Goal: Obtain resource: Download file/media

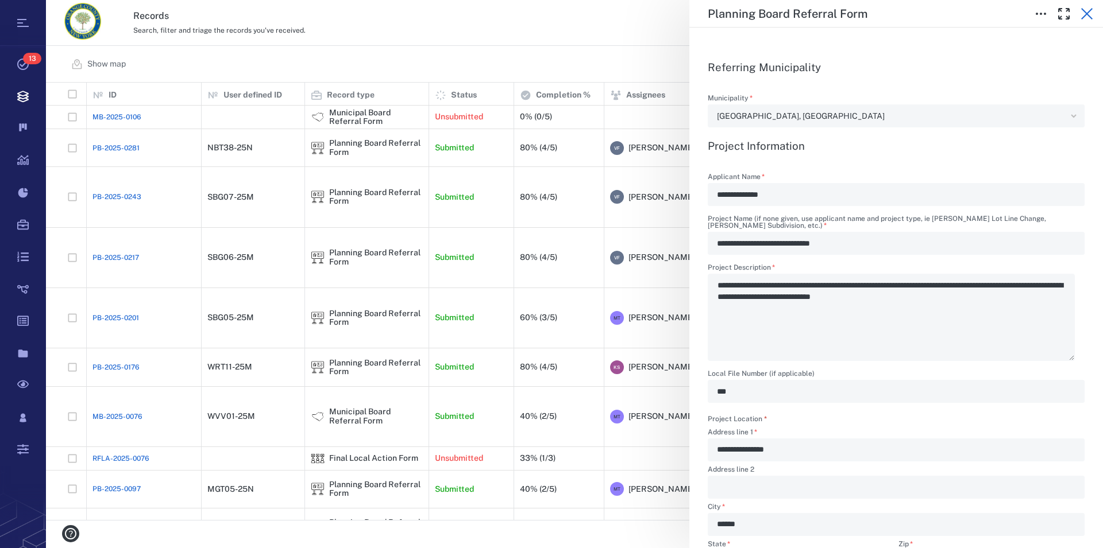
click at [1089, 10] on icon "button" at bounding box center [1087, 14] width 14 height 14
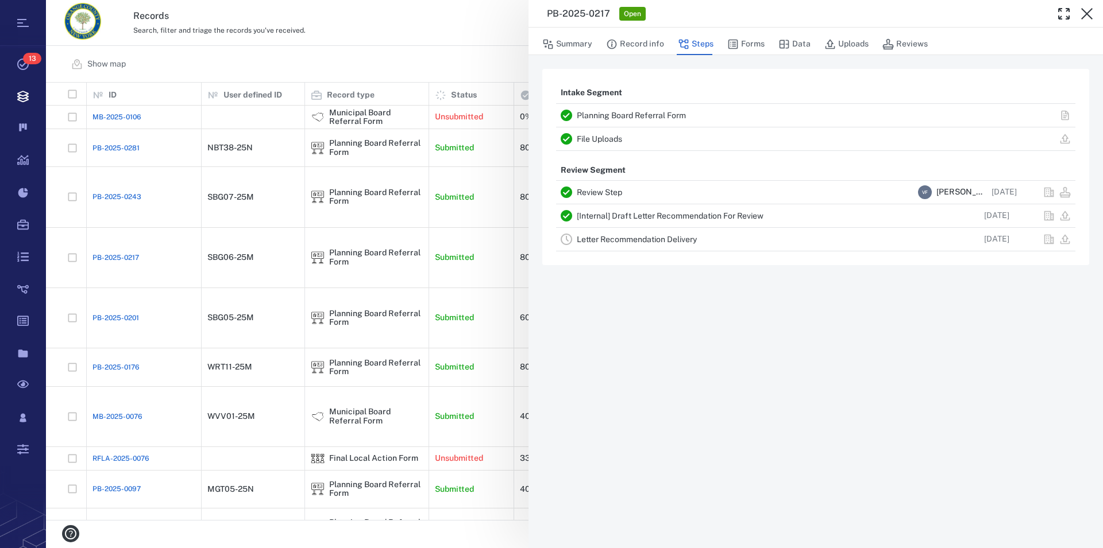
click at [1089, 10] on icon "button" at bounding box center [1087, 14] width 14 height 14
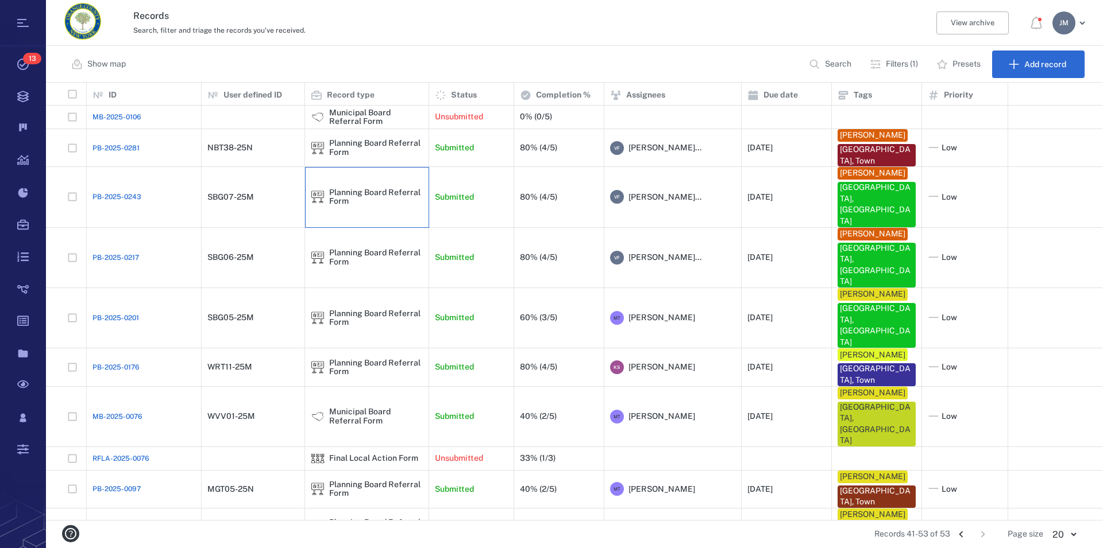
click at [346, 194] on div "Planning Board Referral Form" at bounding box center [376, 197] width 94 height 18
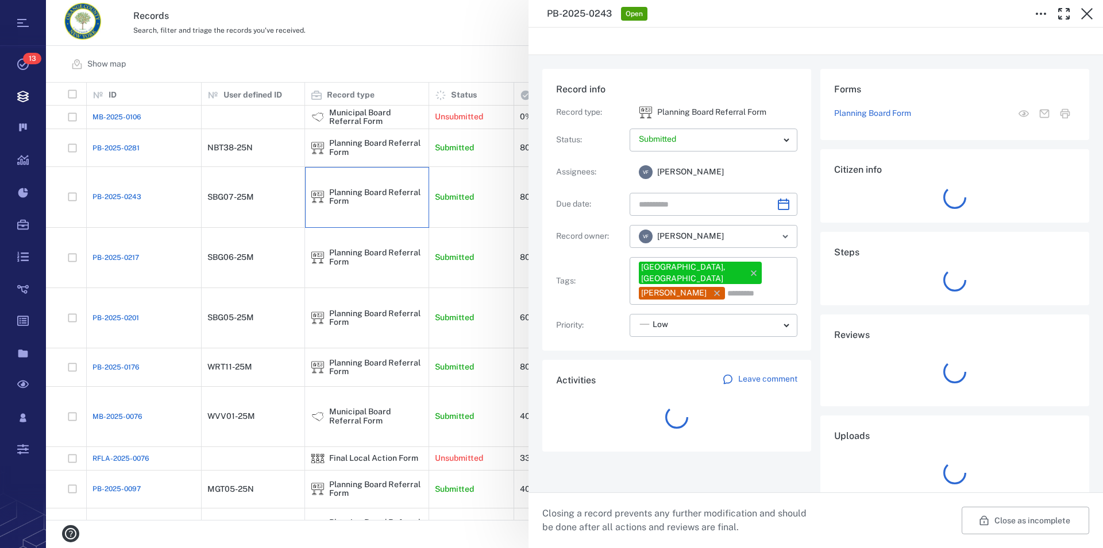
type input "**********"
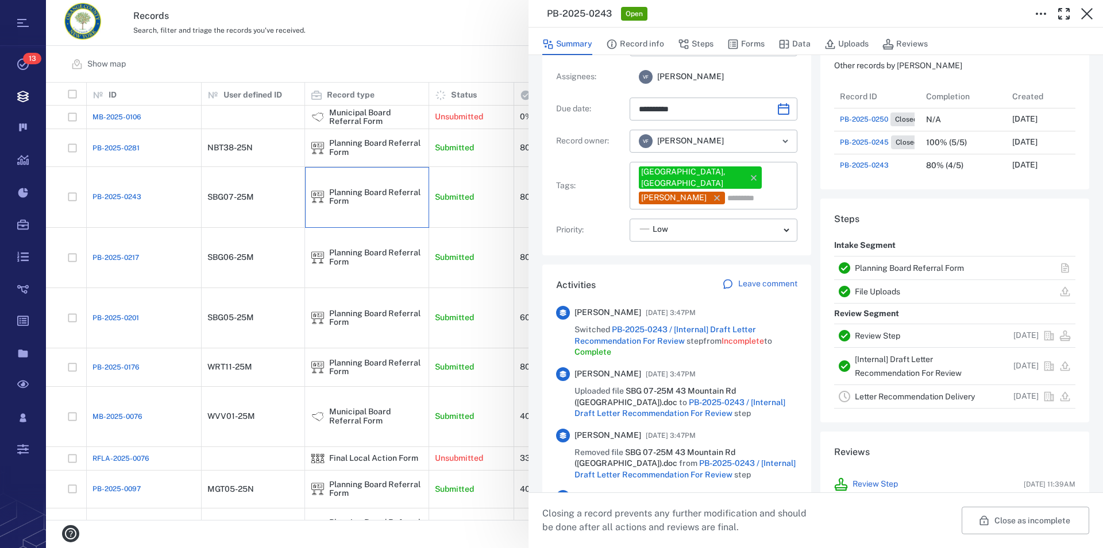
scroll to position [196, 0]
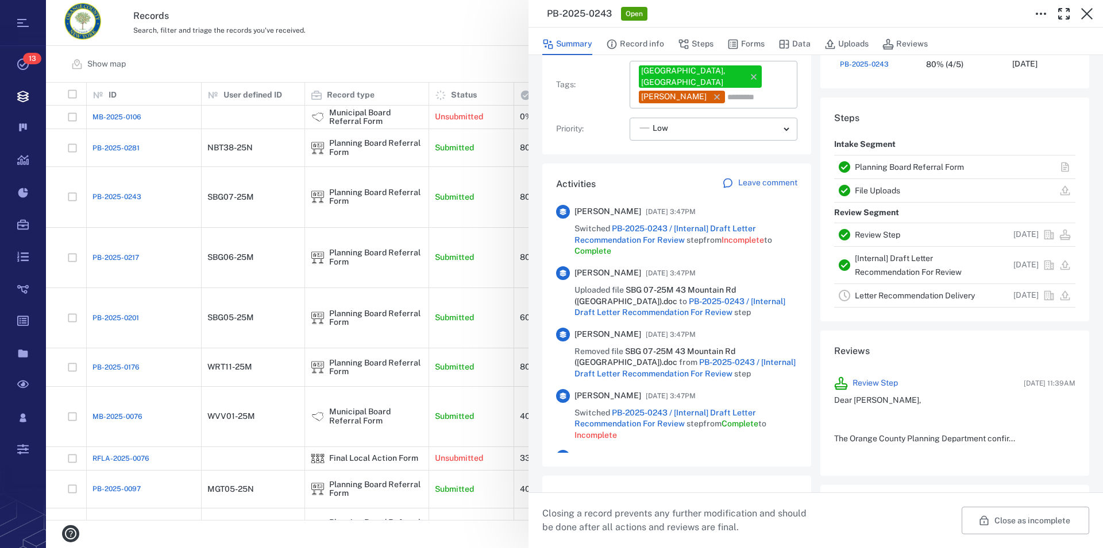
click at [868, 165] on link "Planning Board Referral Form" at bounding box center [908, 167] width 109 height 9
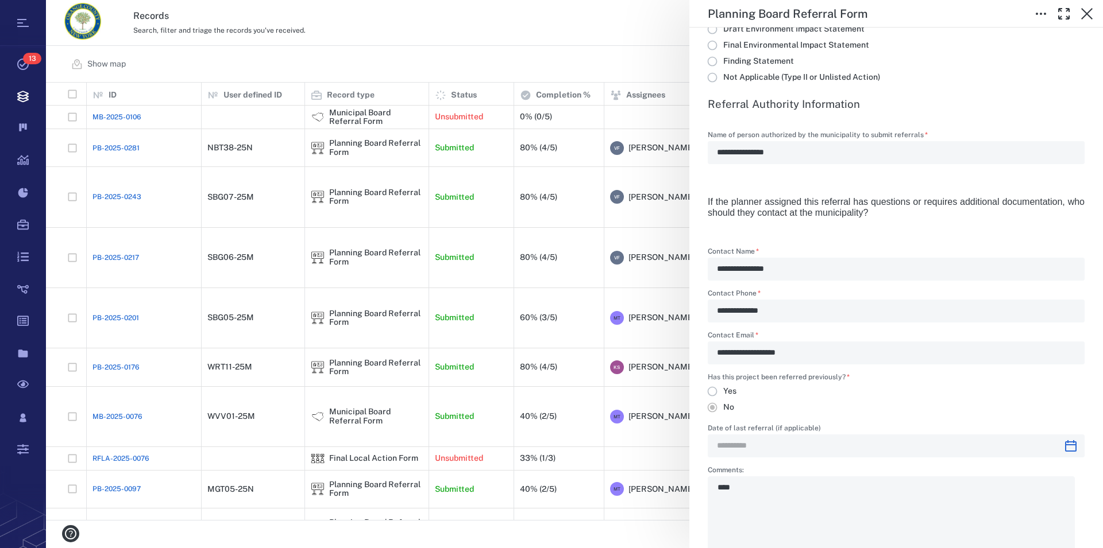
scroll to position [412, 1046]
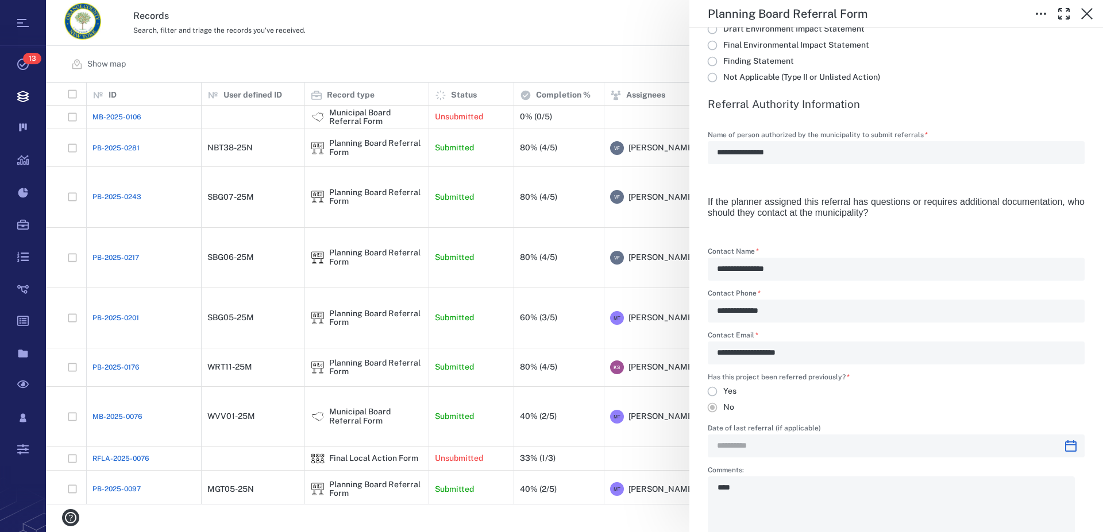
type textarea "*"
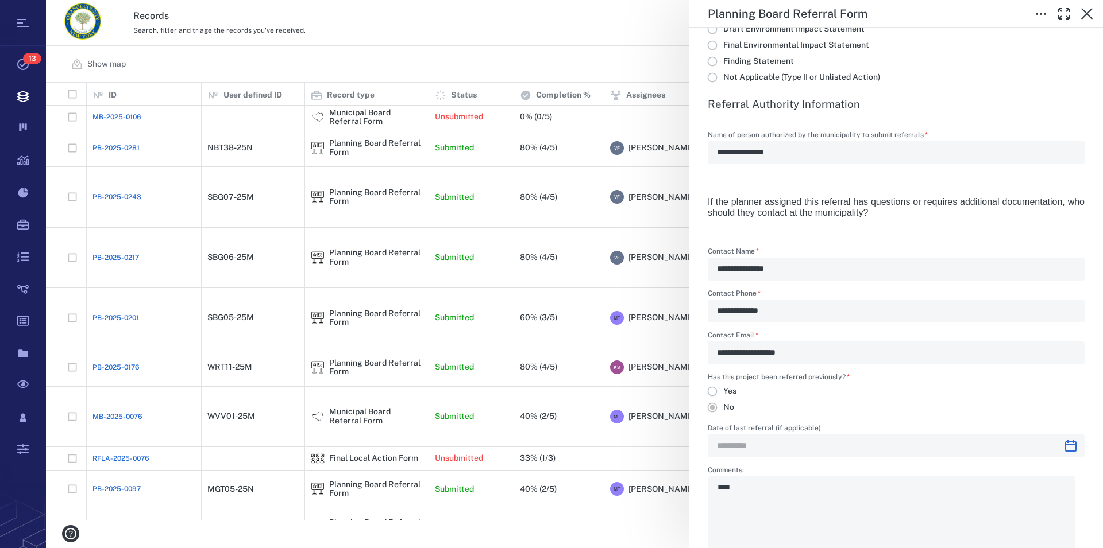
scroll to position [428, 1046]
type textarea "*"
click at [1090, 14] on icon "button" at bounding box center [1087, 14] width 14 height 14
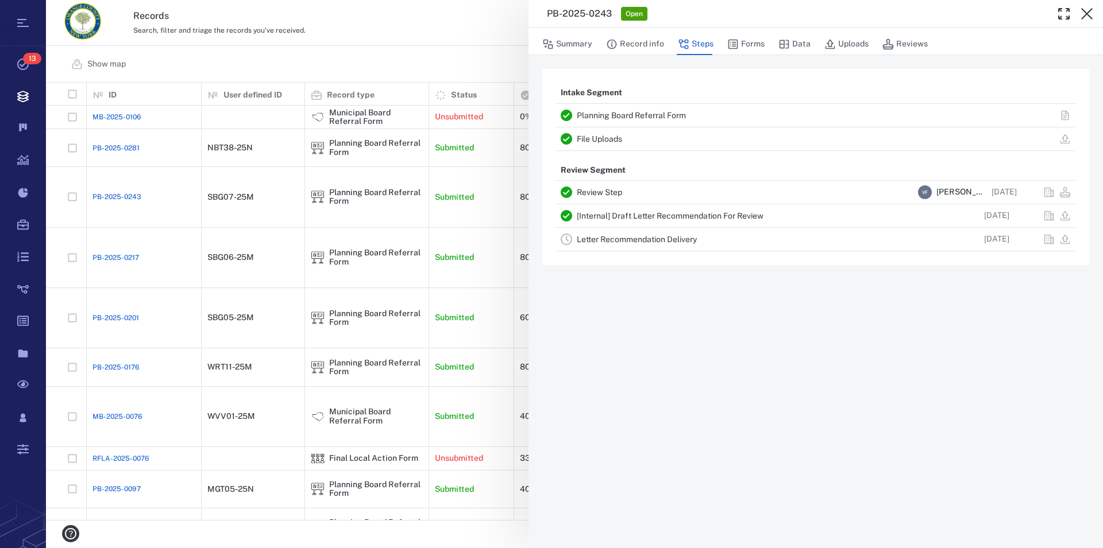
click at [1090, 14] on icon "button" at bounding box center [1087, 14] width 14 height 14
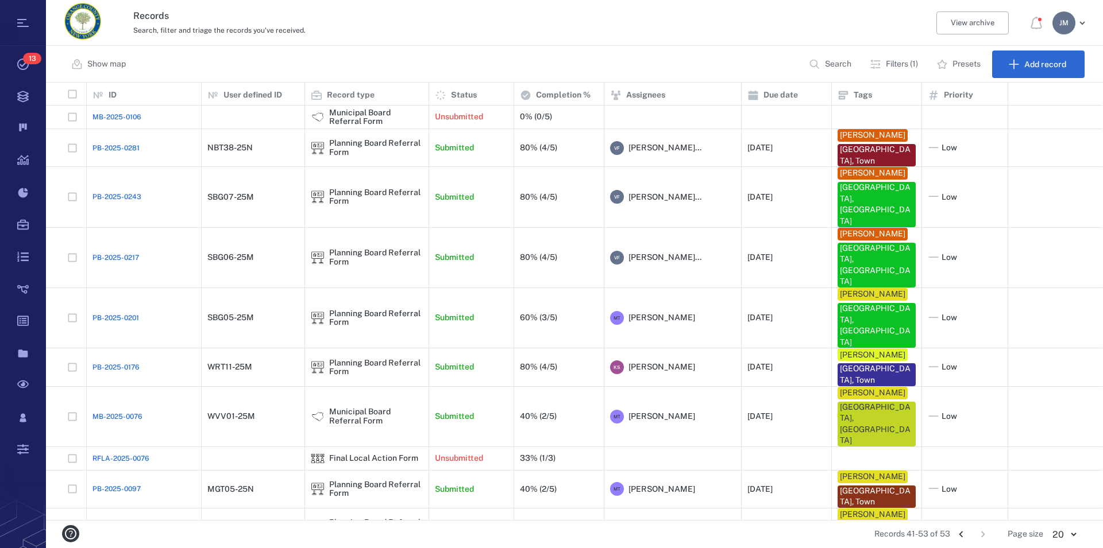
click at [959, 532] on icon "Go to previous page" at bounding box center [960, 534] width 13 height 13
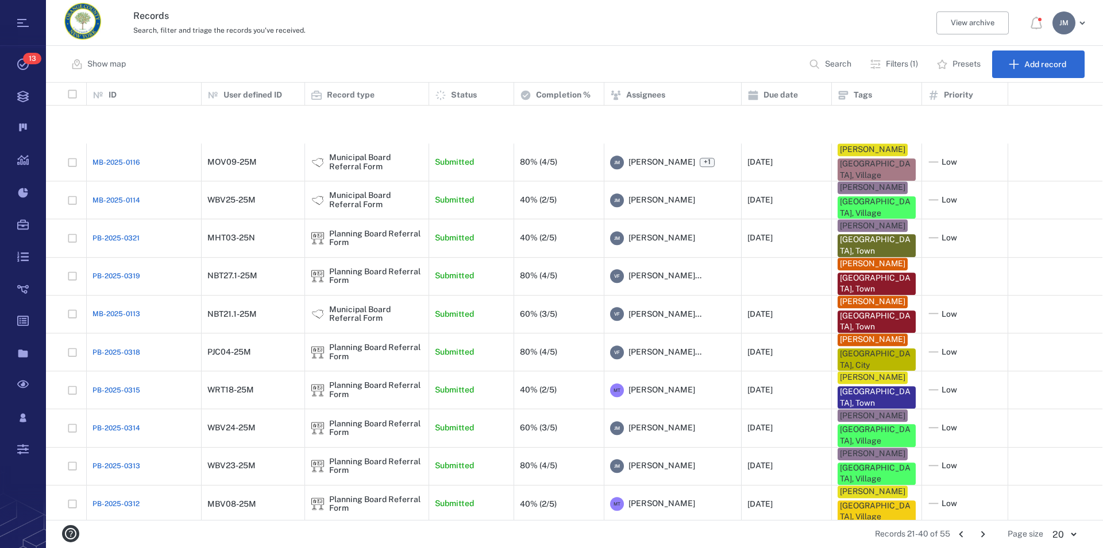
scroll to position [277, 0]
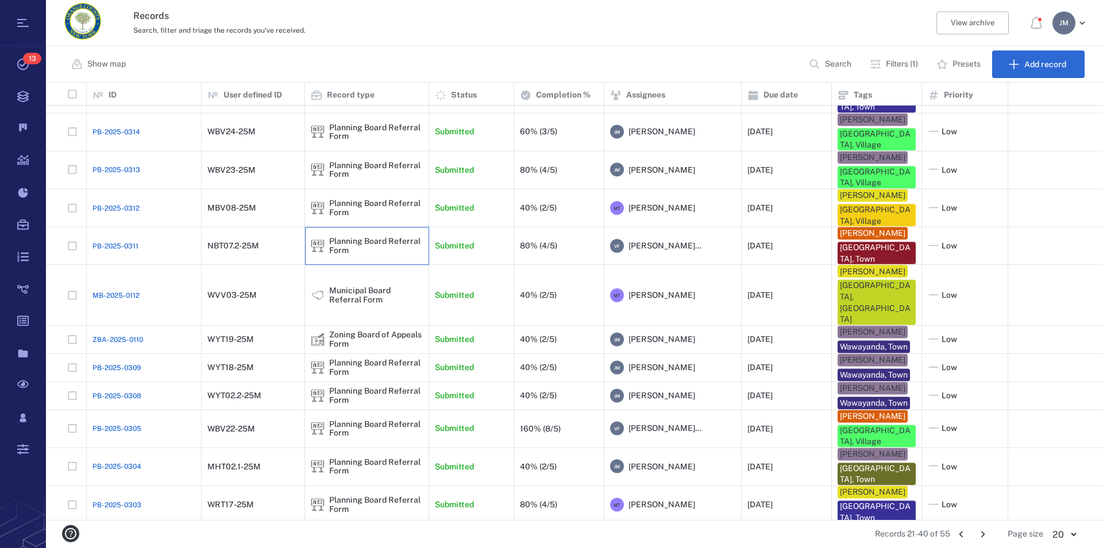
click at [339, 237] on div "Planning Board Referral Form" at bounding box center [376, 246] width 94 height 18
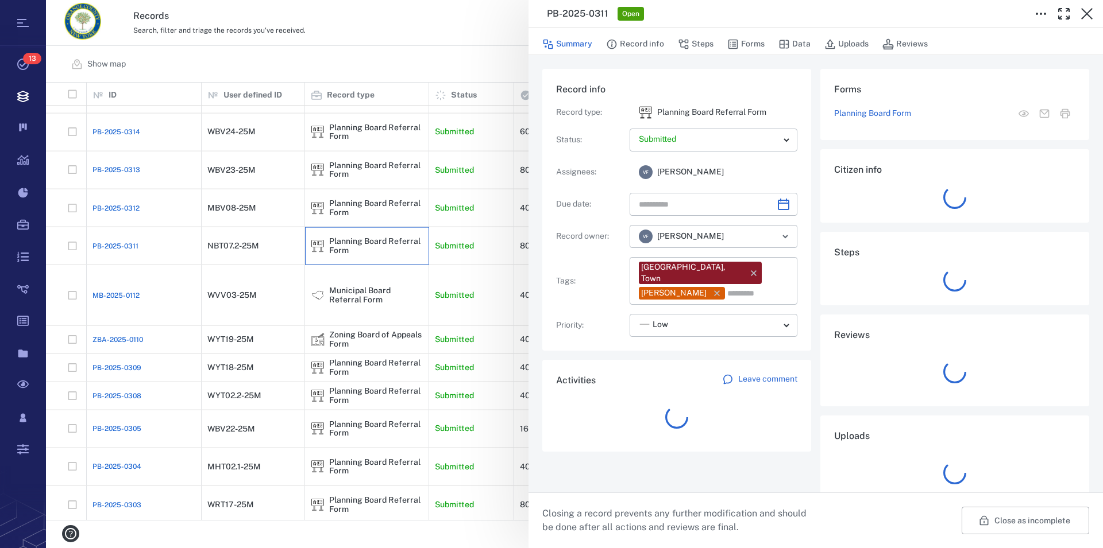
type input "**********"
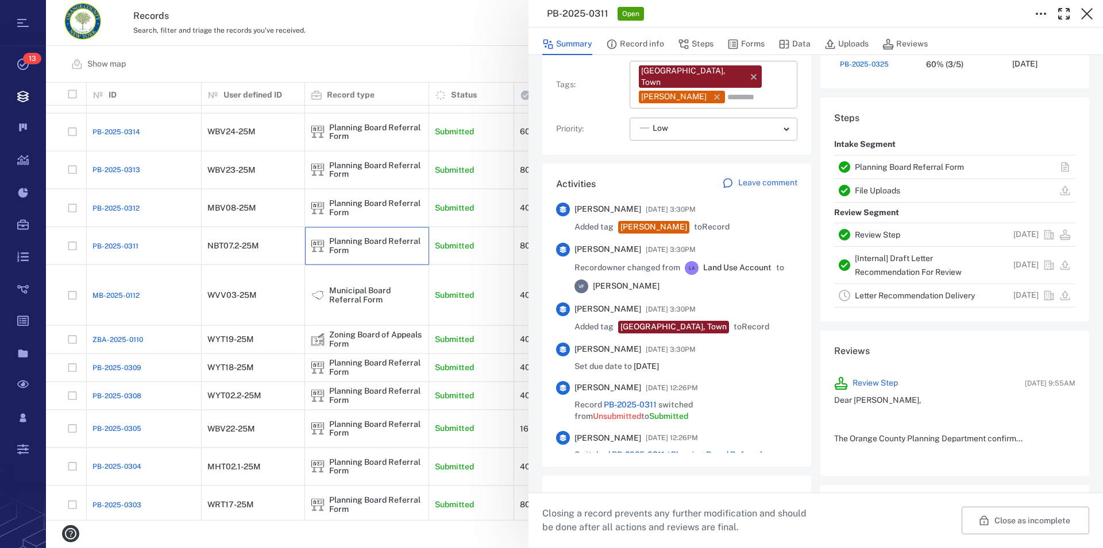
scroll to position [916, 0]
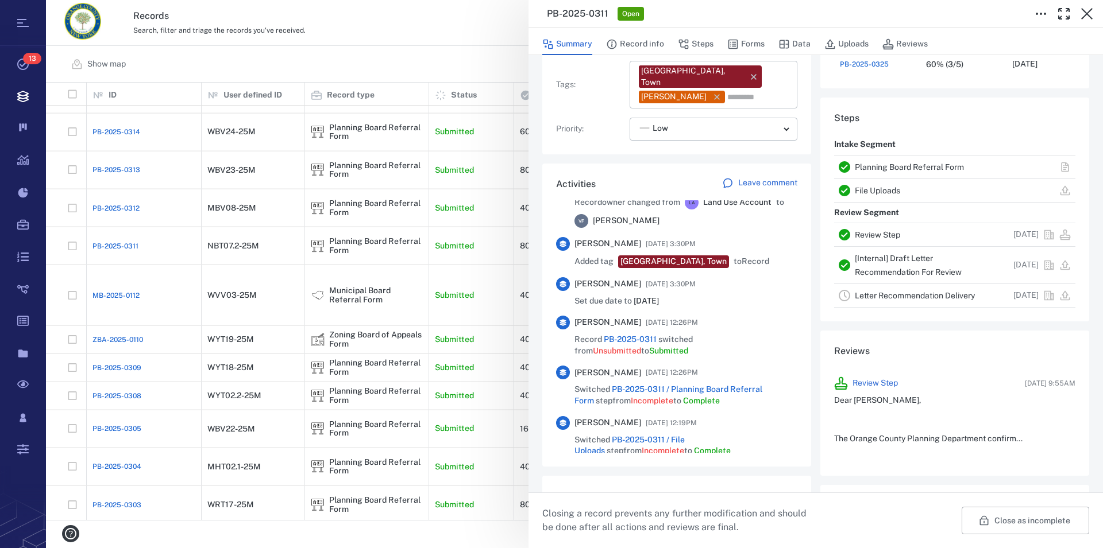
click at [896, 165] on link "Planning Board Referral Form" at bounding box center [908, 167] width 109 height 9
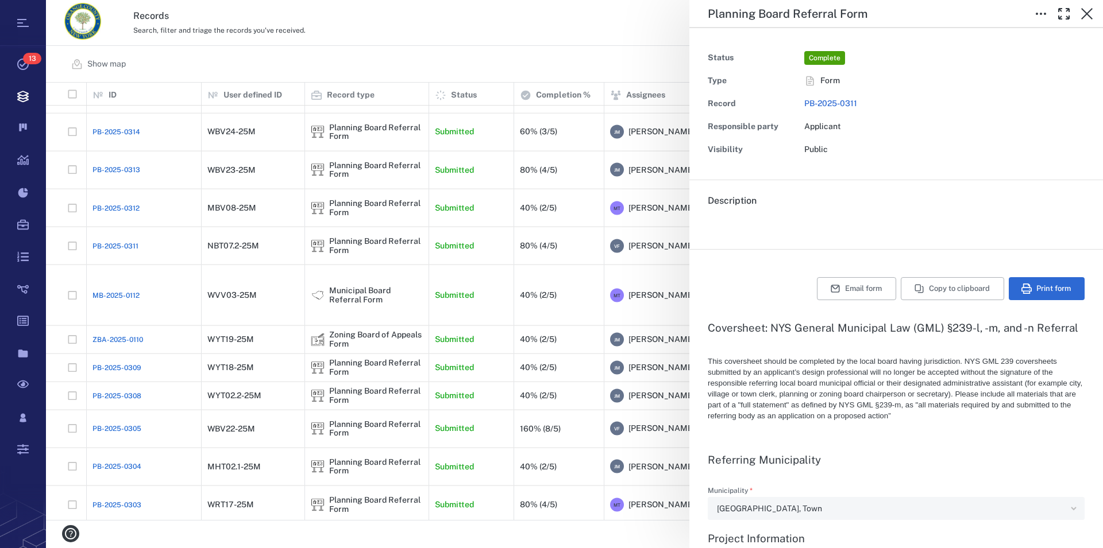
type input "**********"
click at [1089, 13] on icon "button" at bounding box center [1087, 14] width 14 height 14
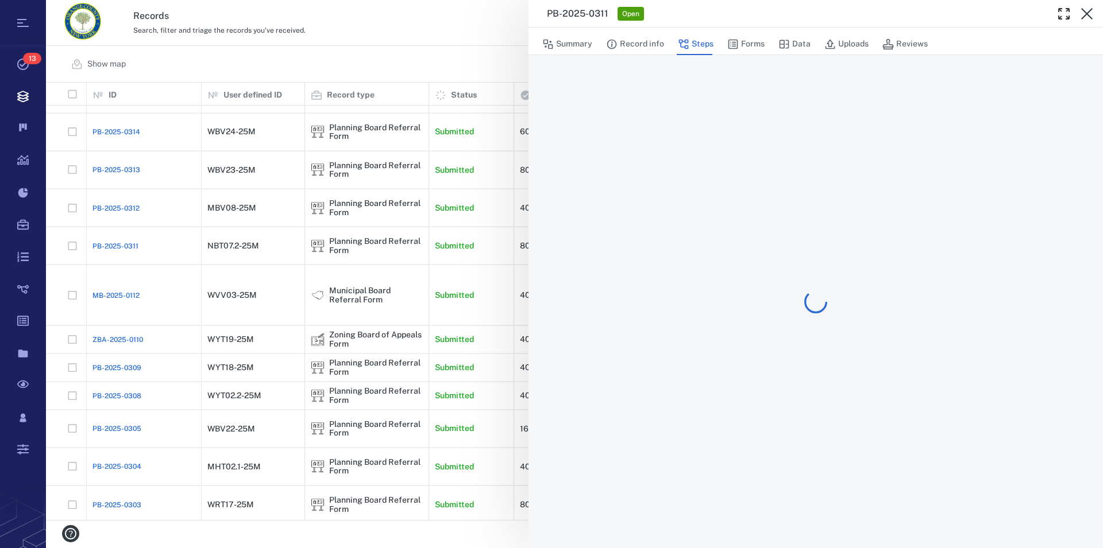
click at [1089, 13] on icon "button" at bounding box center [1087, 14] width 14 height 14
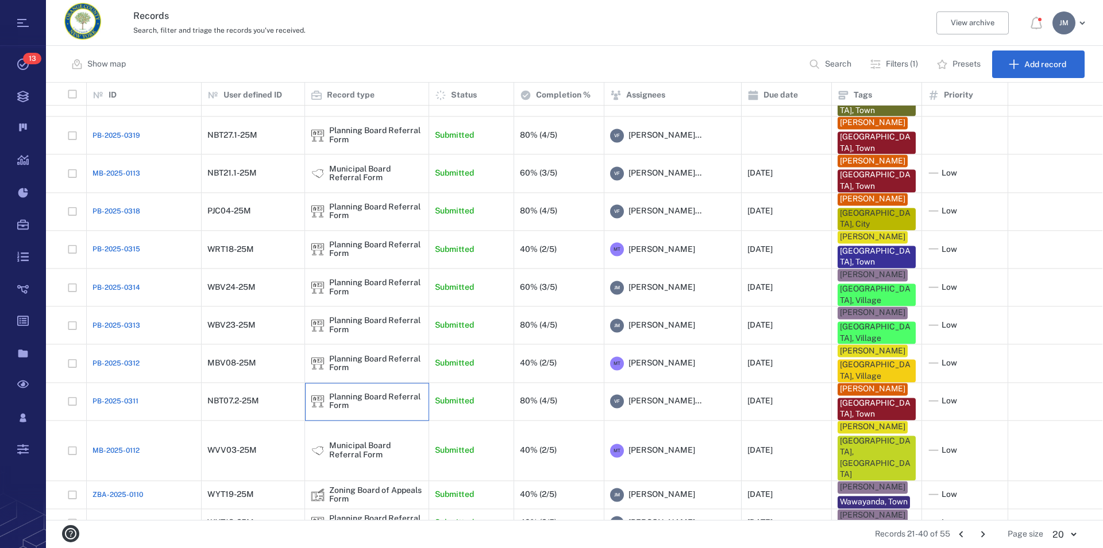
scroll to position [111, 0]
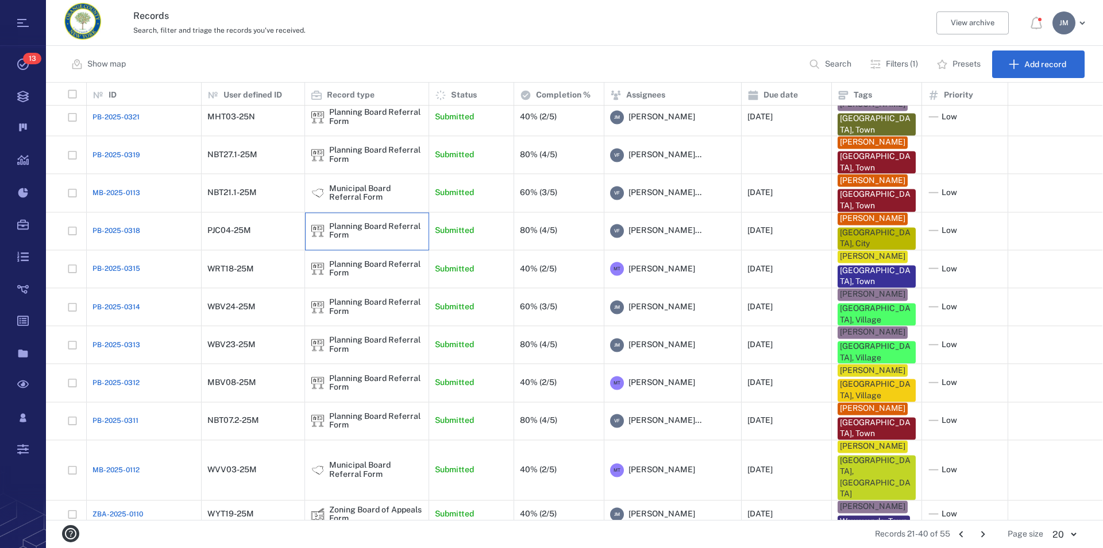
click at [337, 222] on div "Planning Board Referral Form" at bounding box center [376, 231] width 94 height 18
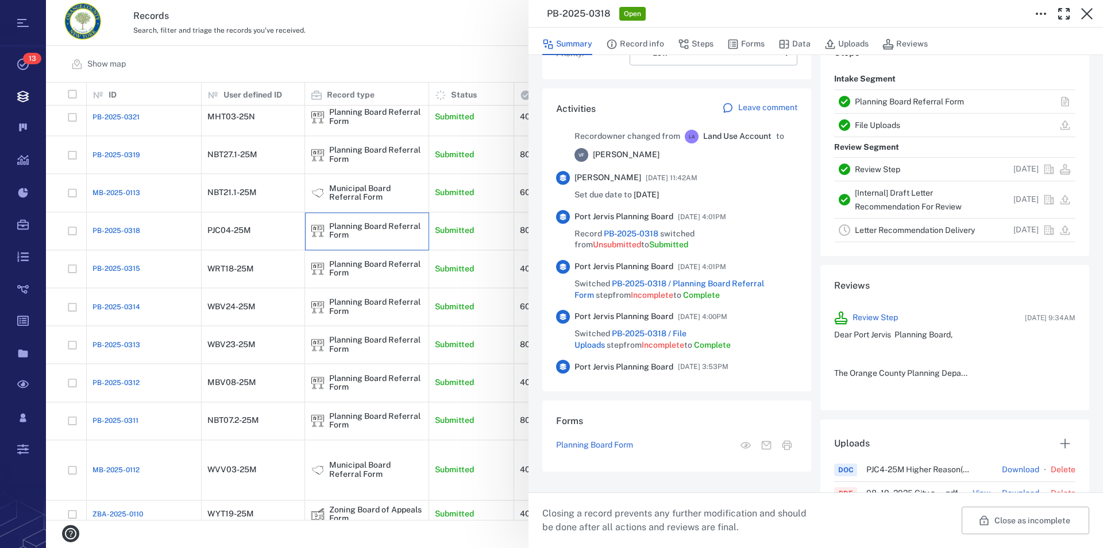
scroll to position [718, 0]
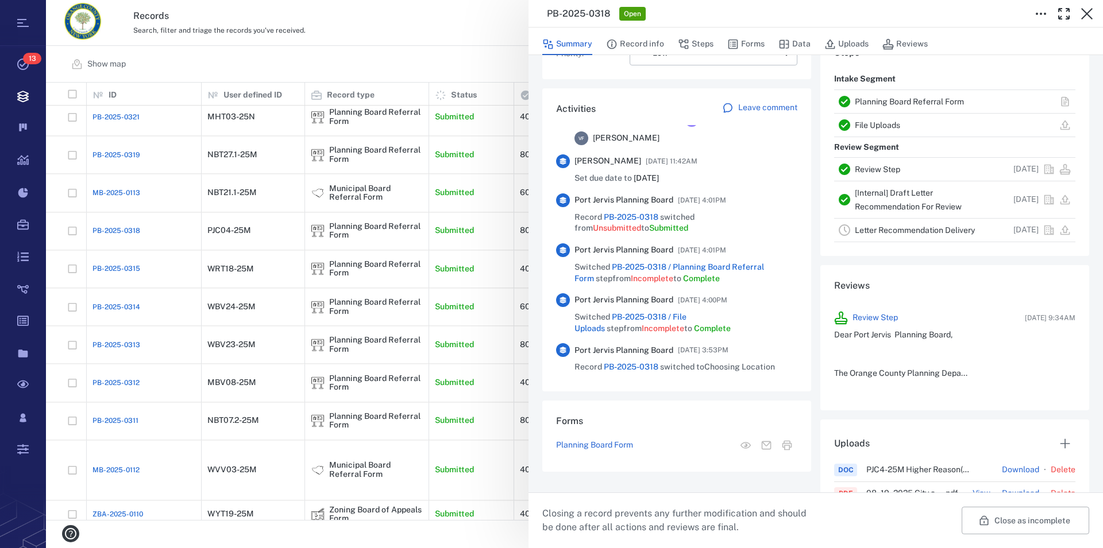
click at [923, 99] on link "Planning Board Referral Form" at bounding box center [908, 101] width 109 height 9
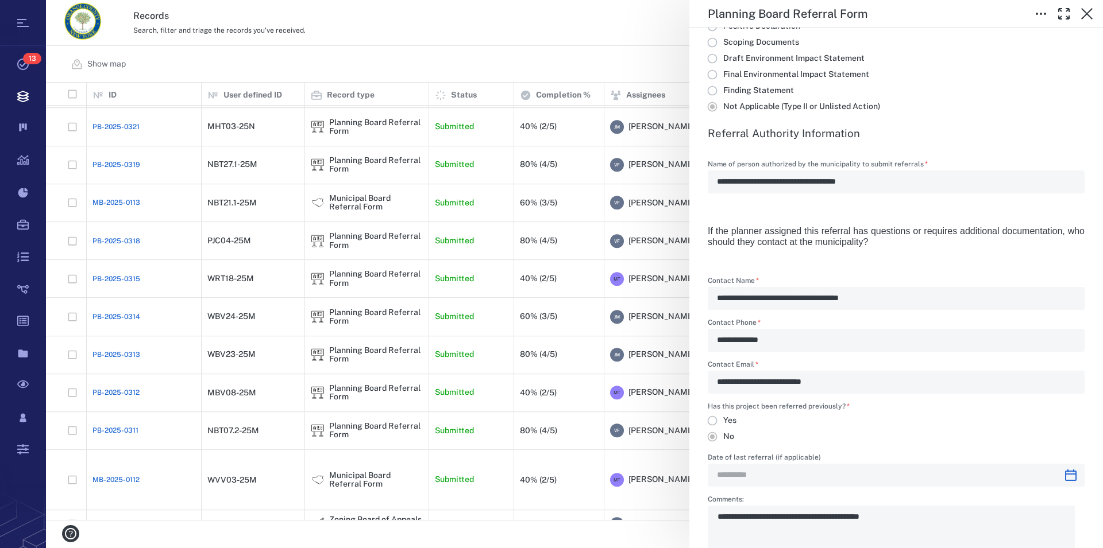
scroll to position [2095, 0]
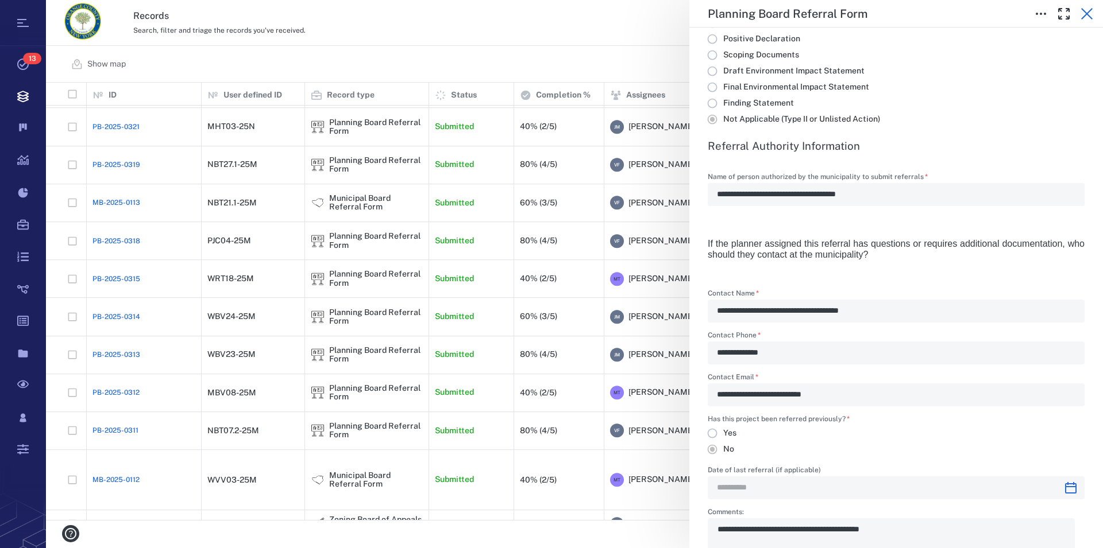
click at [1088, 5] on button "button" at bounding box center [1086, 13] width 23 height 23
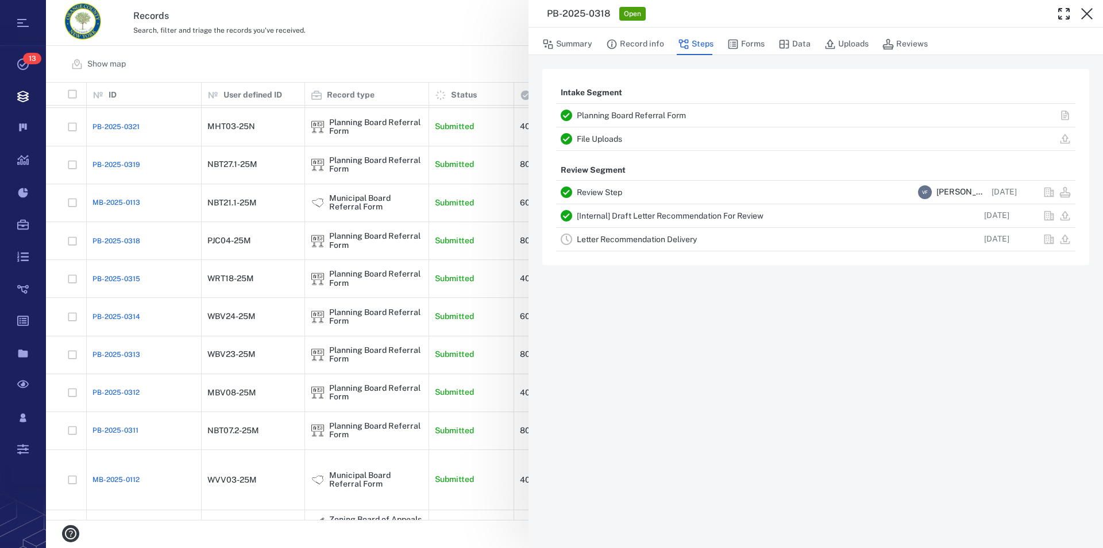
click at [629, 219] on link "[Internal] Draft Letter Recommendation For Review" at bounding box center [670, 215] width 187 height 9
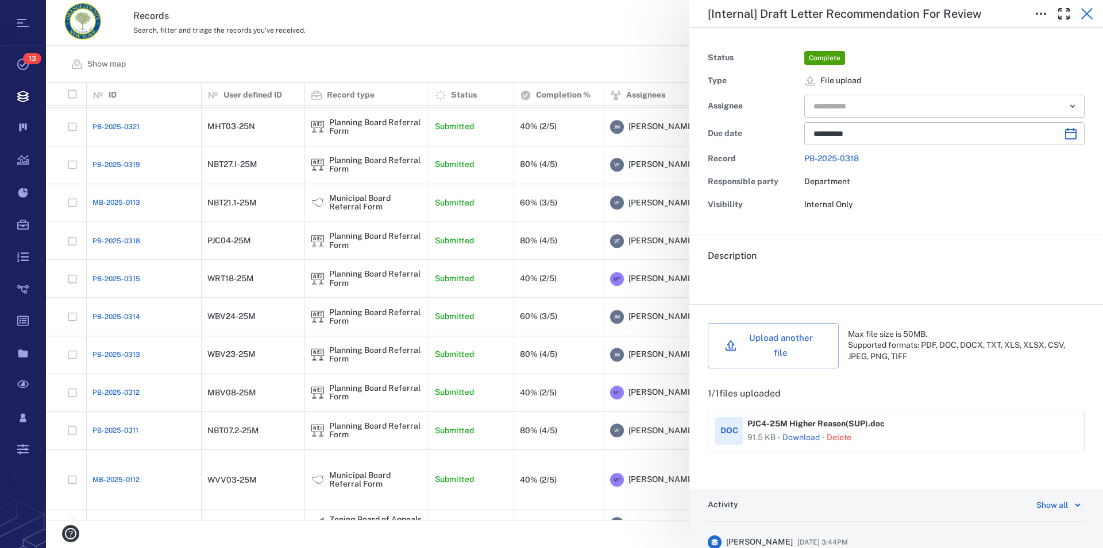
click at [1092, 13] on icon "button" at bounding box center [1087, 14] width 14 height 14
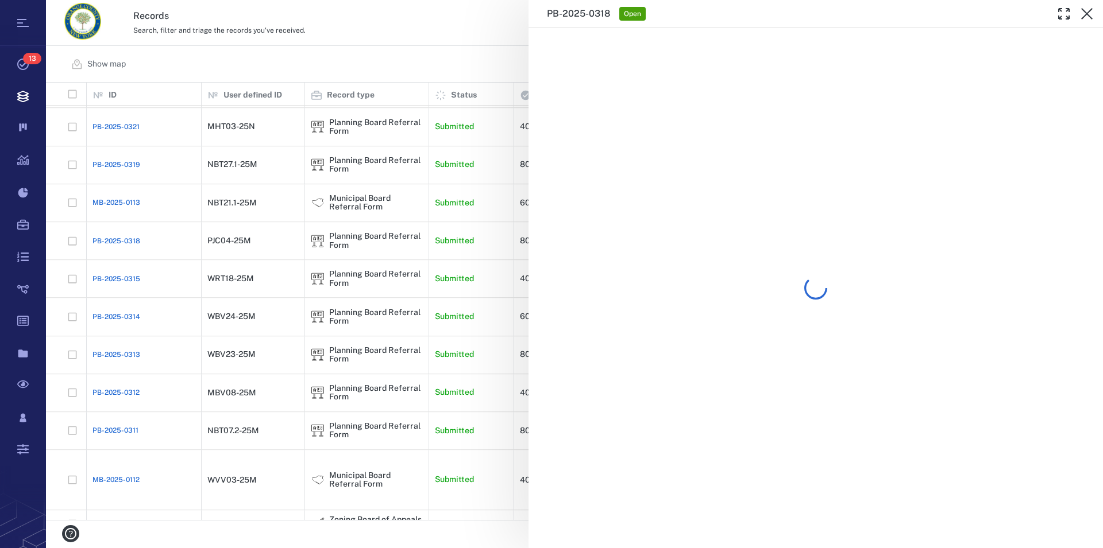
click at [1092, 13] on icon "button" at bounding box center [1087, 14] width 14 height 14
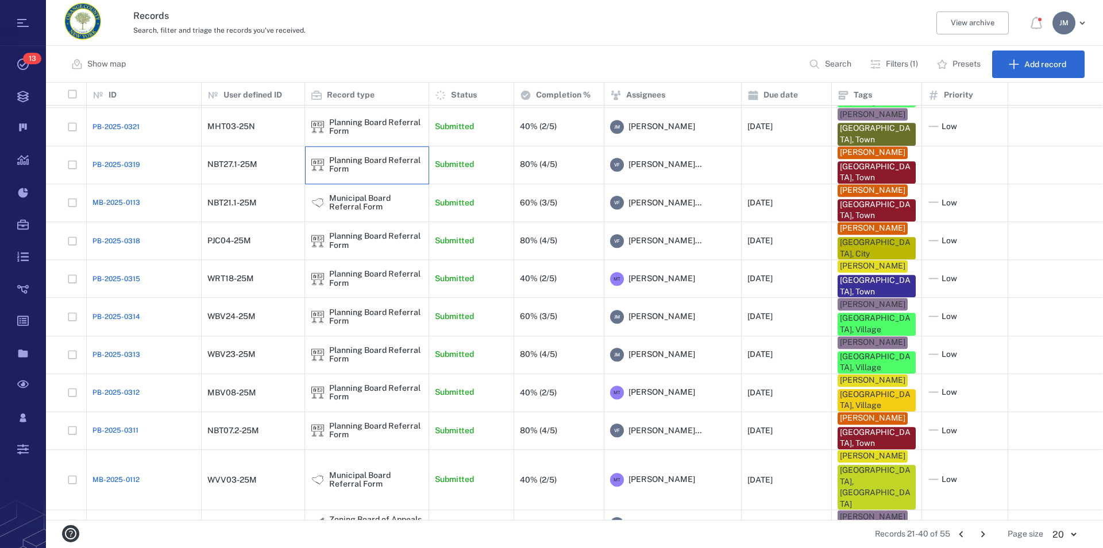
click at [372, 156] on div "Planning Board Referral Form" at bounding box center [376, 165] width 94 height 18
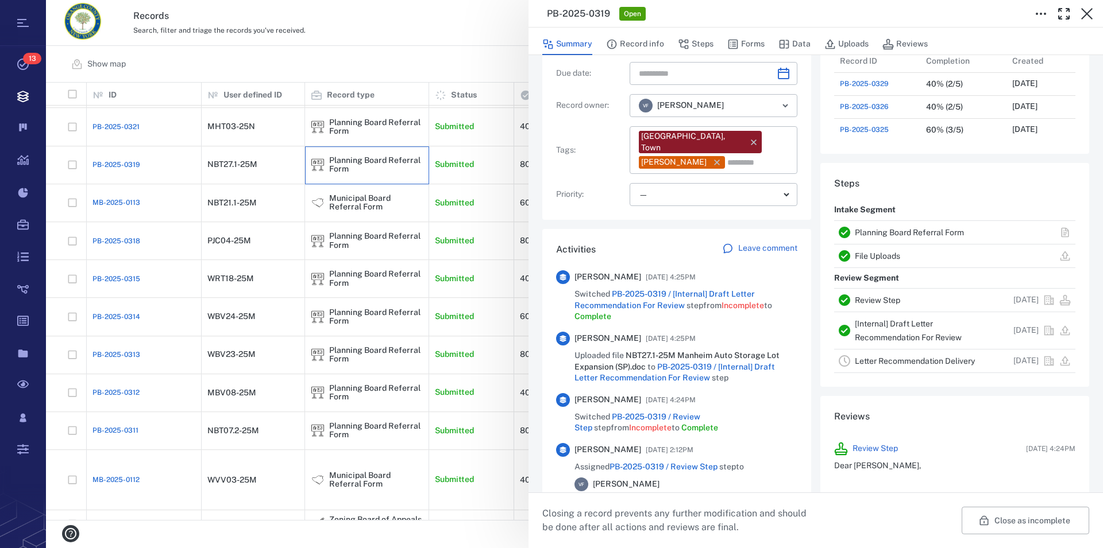
scroll to position [428, 1046]
click at [917, 231] on link "Planning Board Referral Form" at bounding box center [908, 232] width 109 height 9
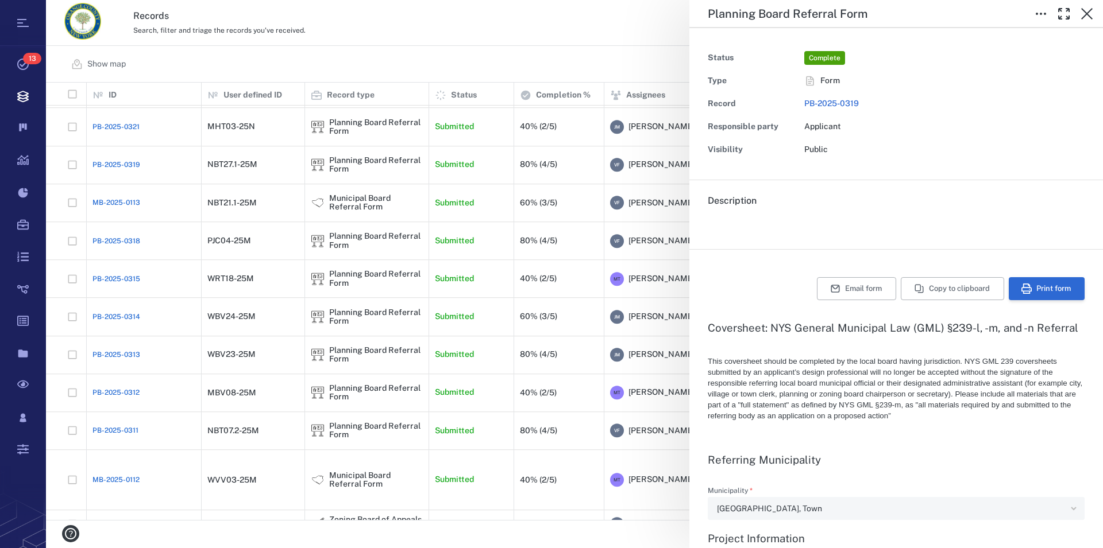
click at [1053, 289] on button "Print form" at bounding box center [1046, 288] width 76 height 23
click at [1088, 15] on icon "button" at bounding box center [1086, 13] width 11 height 11
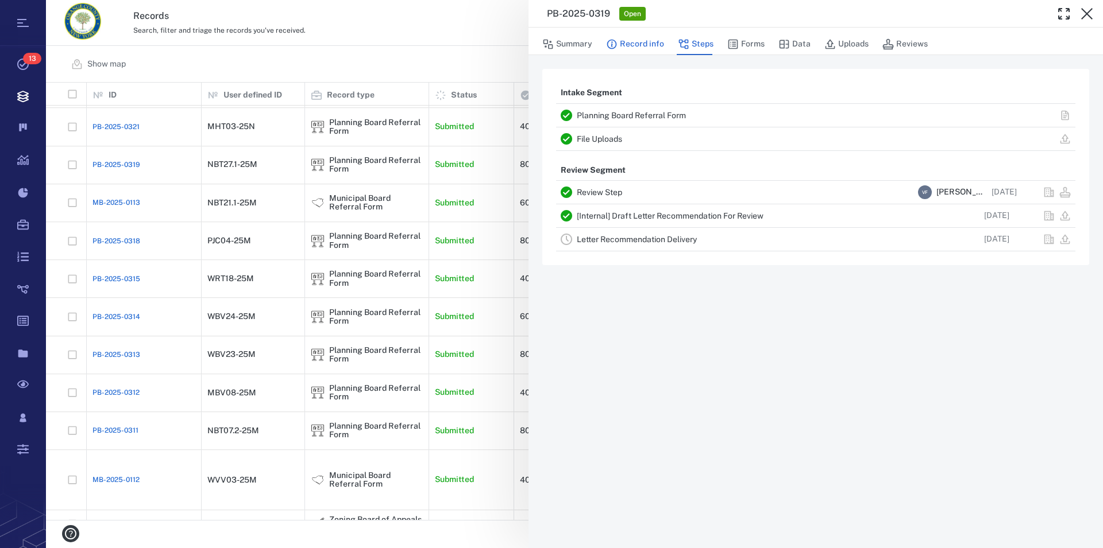
click at [647, 44] on button "Record info" at bounding box center [635, 44] width 58 height 22
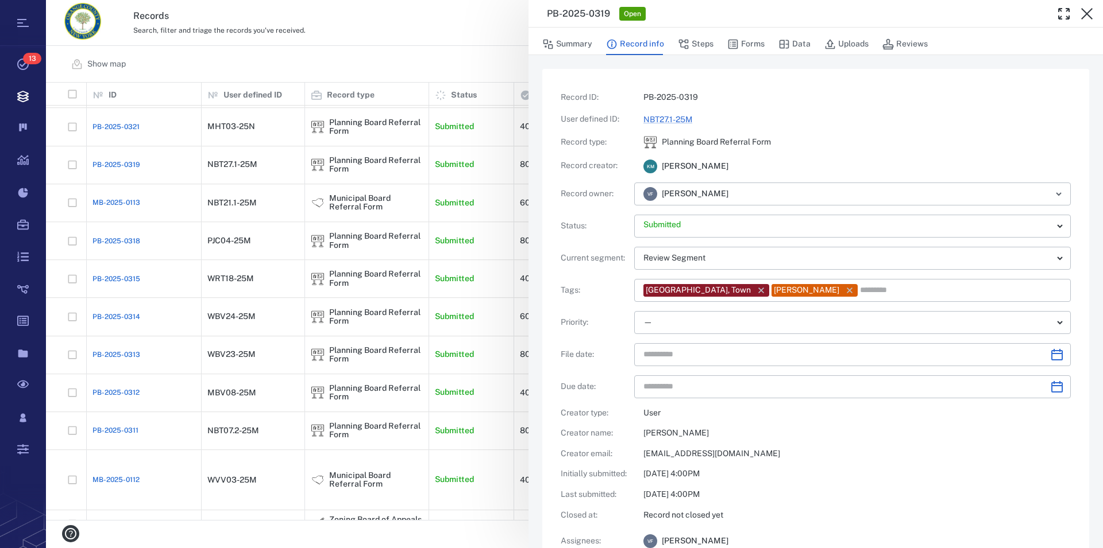
click at [857, 76] on div "Record ID : PB-2025-0319 User defined ID : NBT27.1-25M Record type : Planning B…" at bounding box center [815, 389] width 547 height 641
click at [583, 44] on button "Summary" at bounding box center [567, 44] width 50 height 22
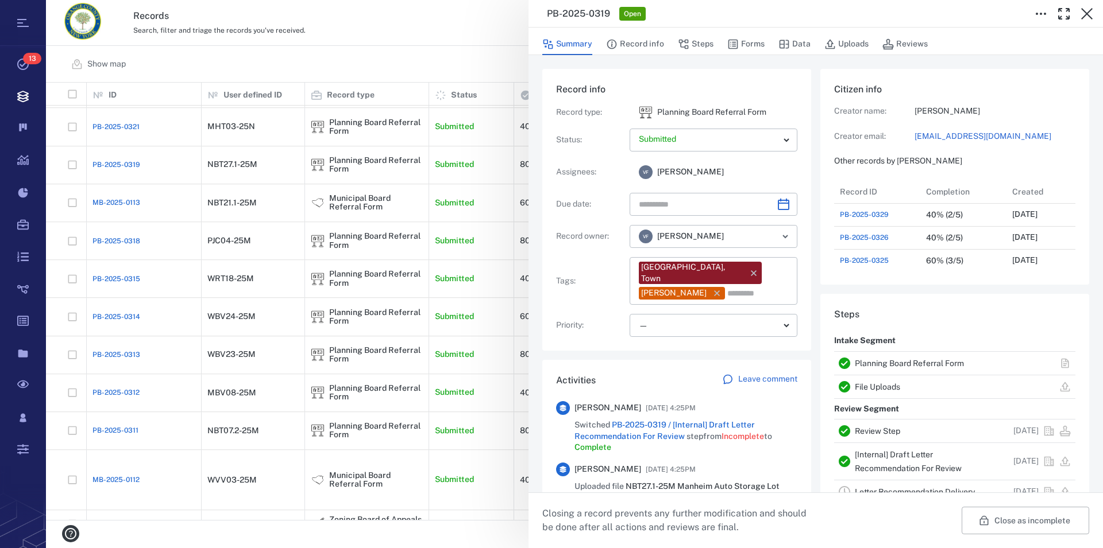
scroll to position [262, 0]
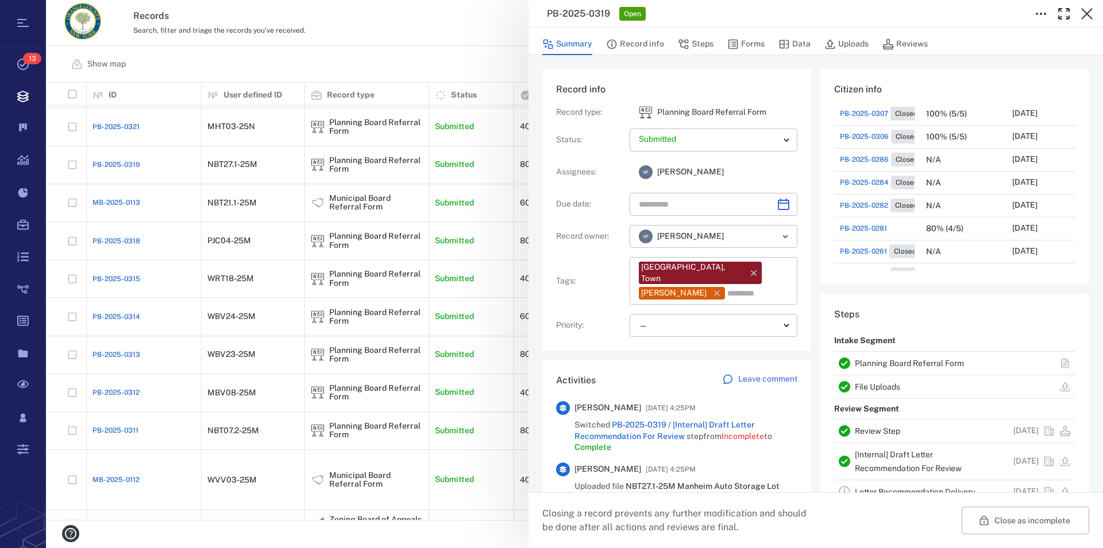
click at [868, 386] on link "File Uploads" at bounding box center [876, 386] width 45 height 9
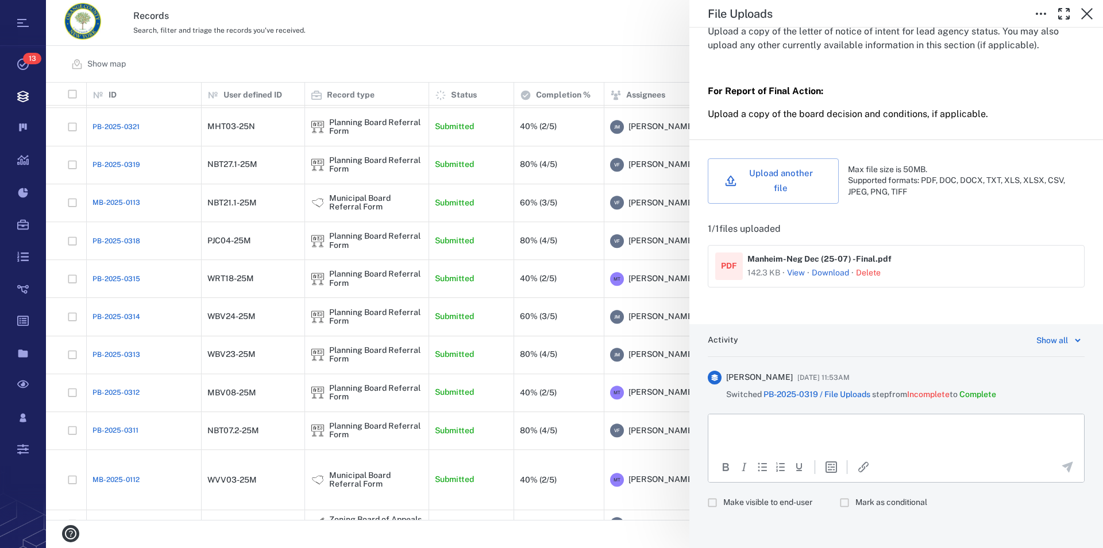
scroll to position [358, 0]
click at [827, 270] on link "Download" at bounding box center [829, 270] width 37 height 11
click at [1092, 15] on icon "button" at bounding box center [1087, 14] width 14 height 14
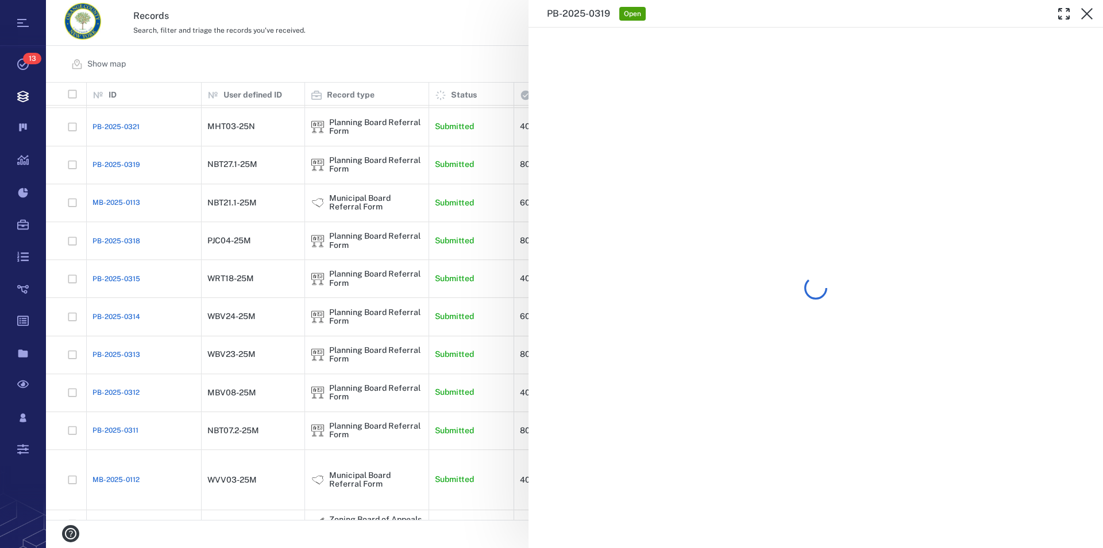
click at [1093, 15] on icon "button" at bounding box center [1087, 14] width 14 height 14
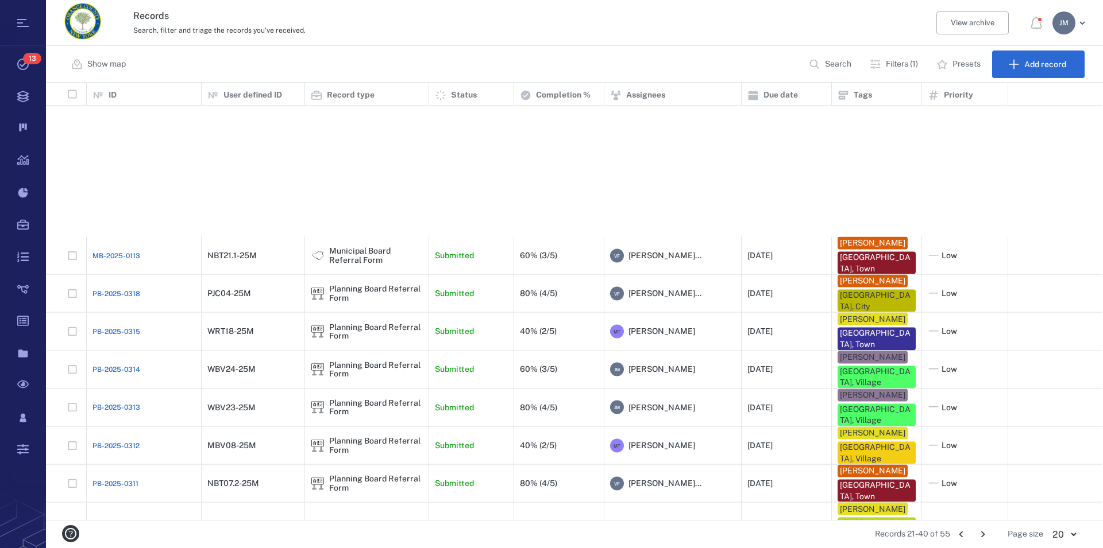
scroll to position [276, 0]
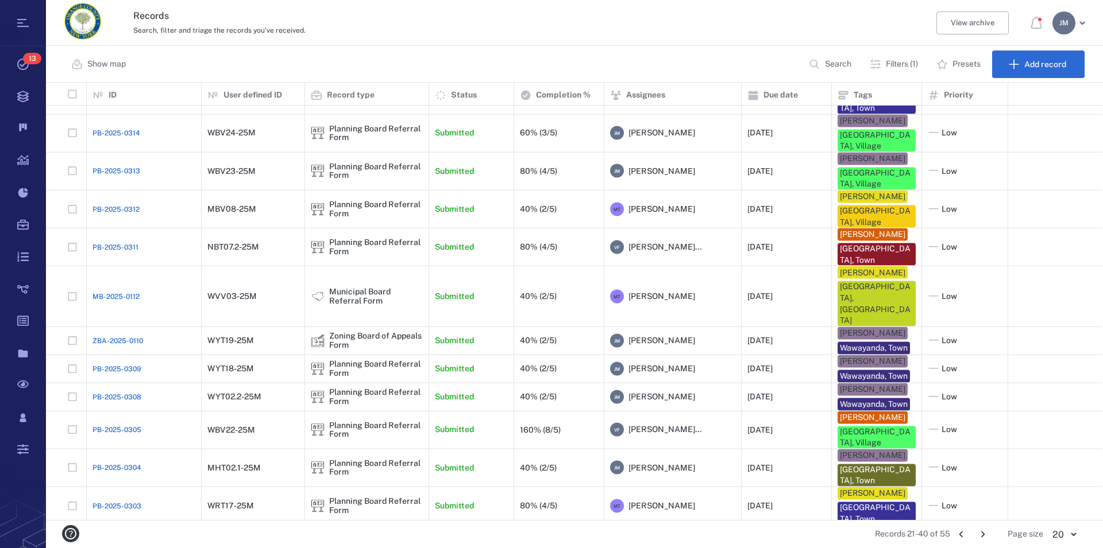
click at [961, 532] on icon "Go to previous page" at bounding box center [960, 534] width 13 height 13
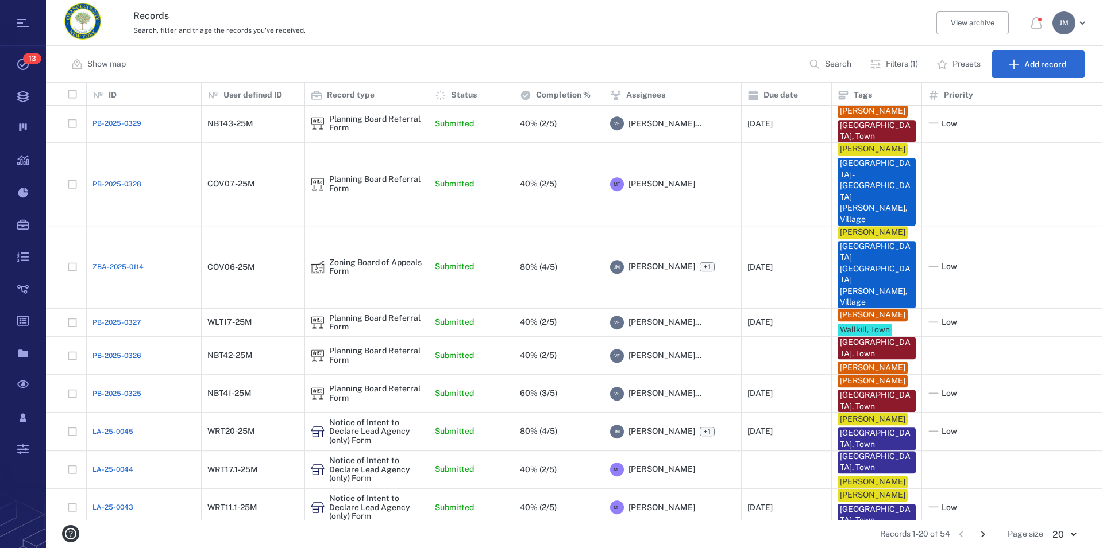
scroll to position [311, 0]
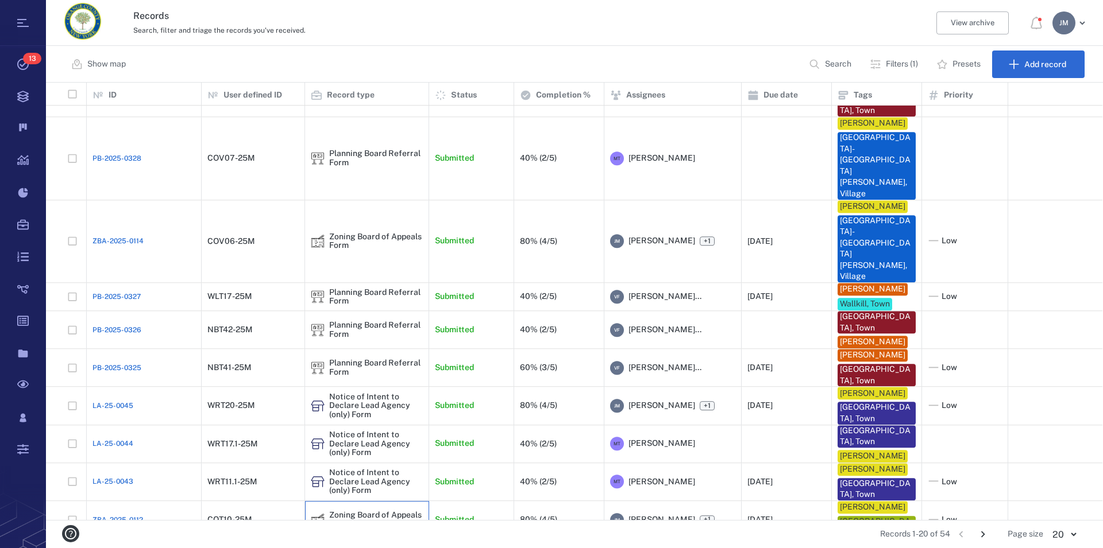
click at [375, 511] on div "Zoning Board of Appeals Form" at bounding box center [376, 520] width 94 height 18
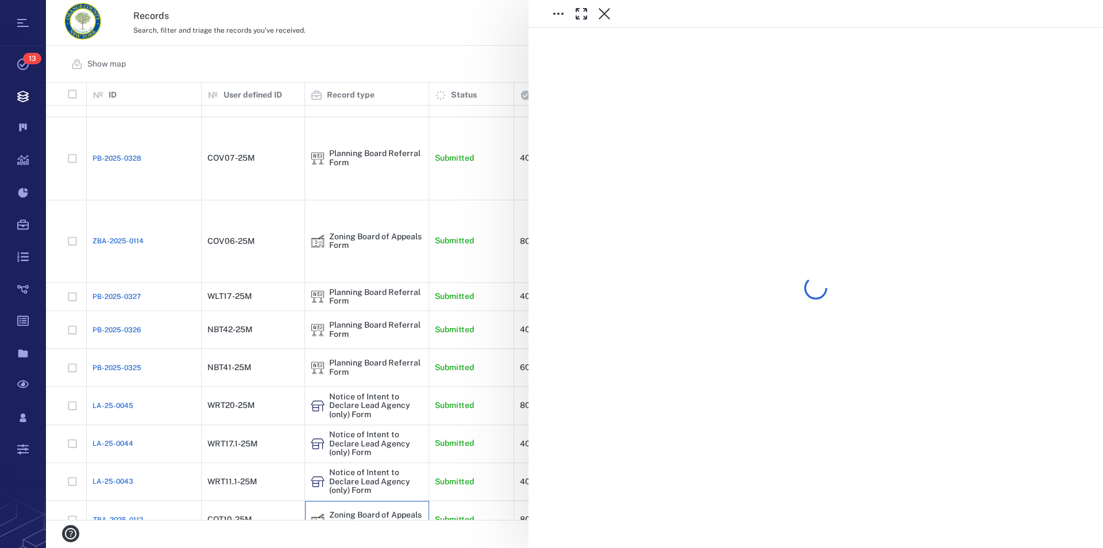
scroll to position [311, 0]
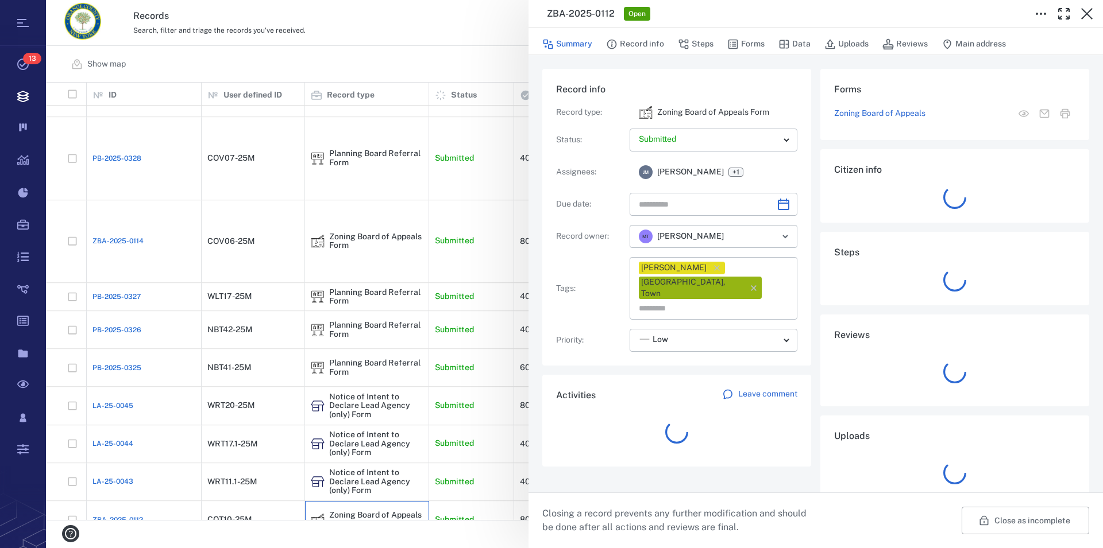
type input "**********"
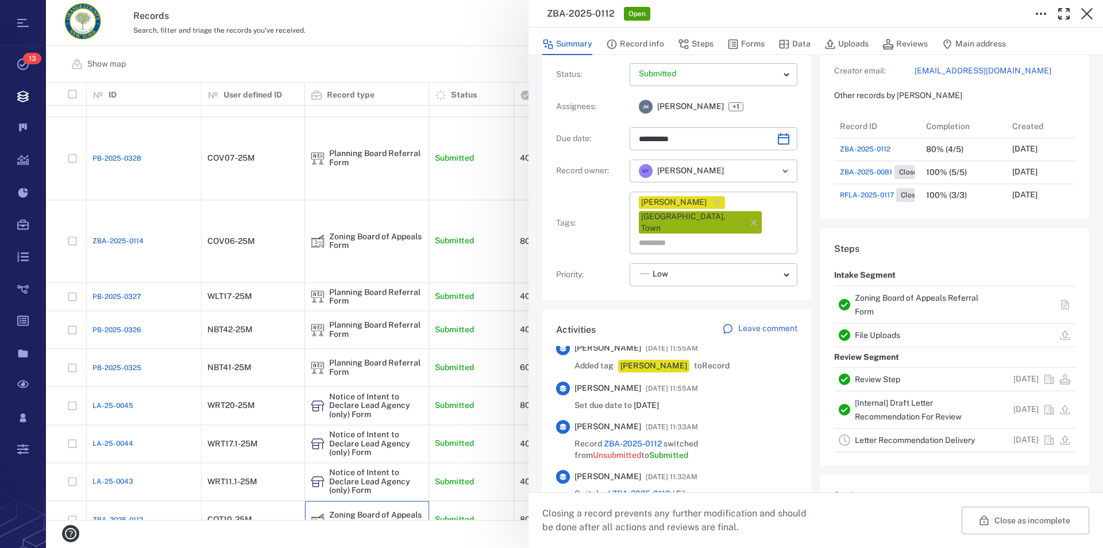
scroll to position [548, 0]
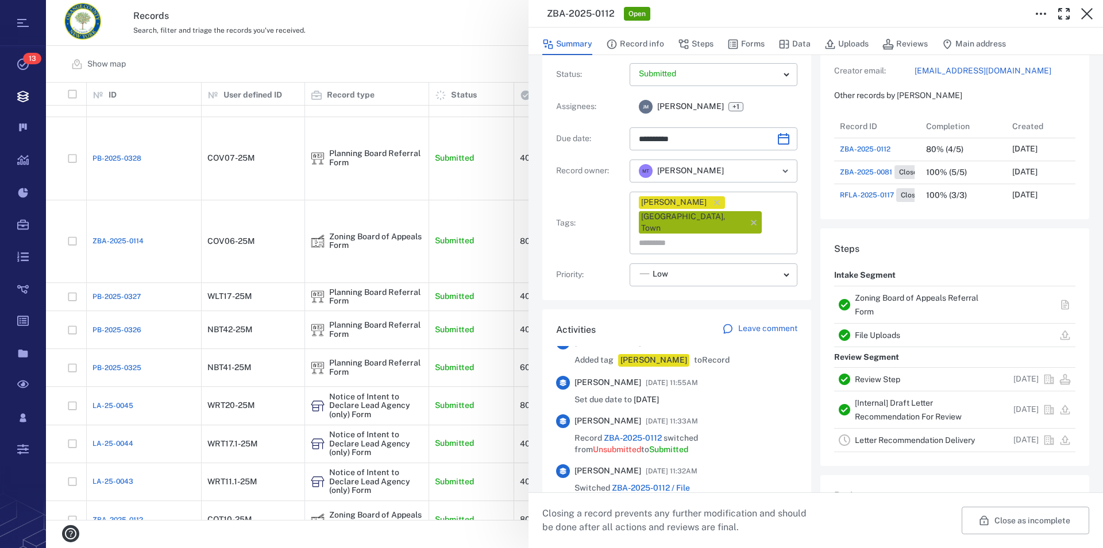
click at [878, 297] on link "Zoning Board of Appeals Referral Form" at bounding box center [915, 304] width 123 height 23
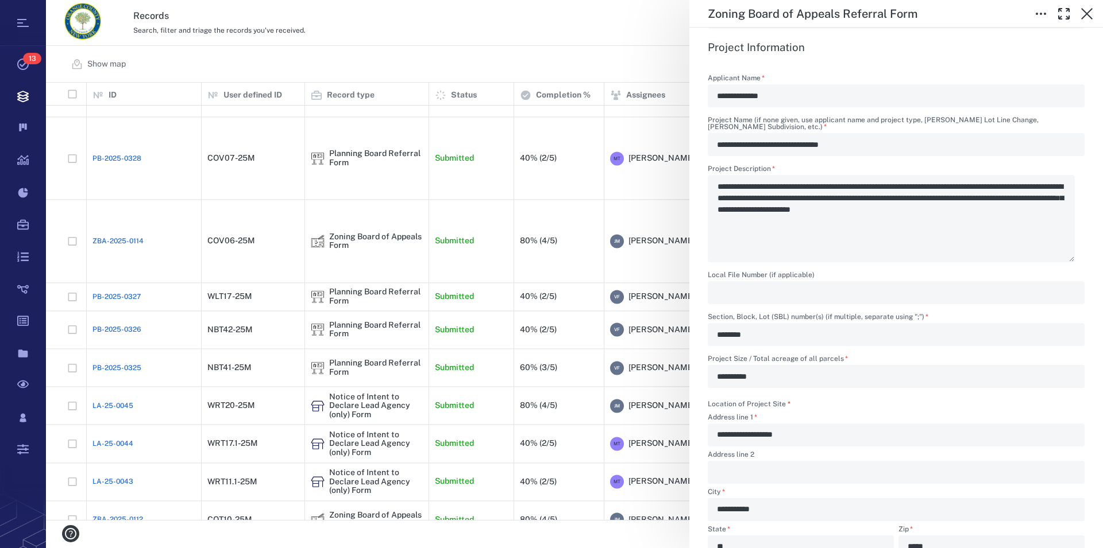
scroll to position [458, 0]
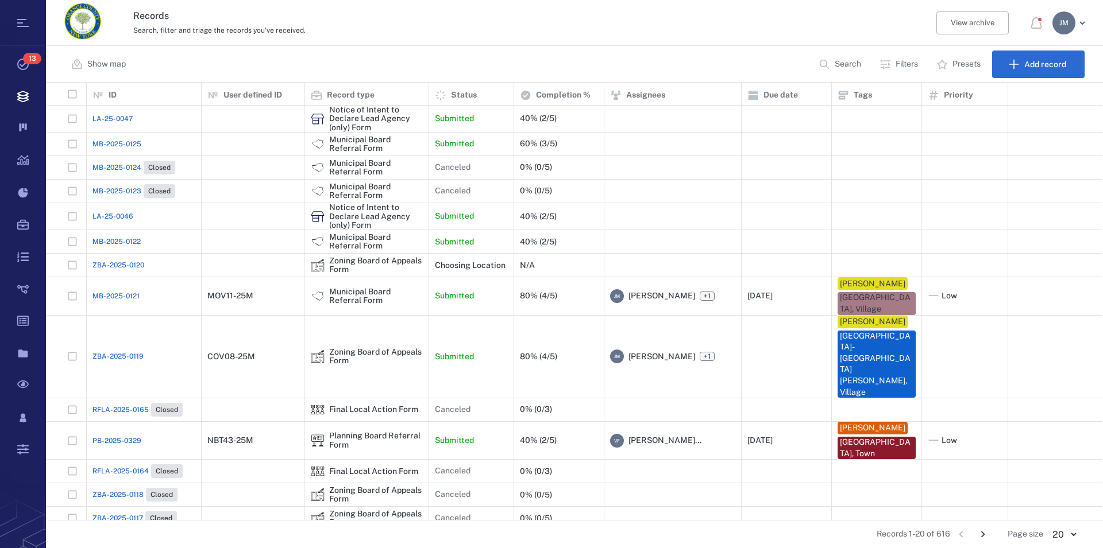
click at [900, 64] on p "Filters" at bounding box center [906, 64] width 22 height 11
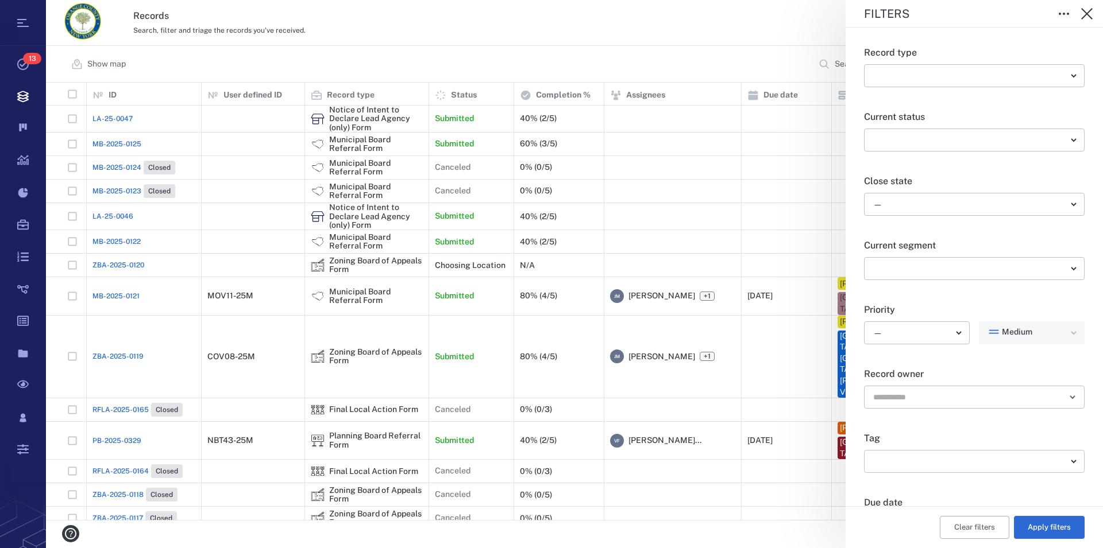
click at [960, 460] on body "Tasks 13 Records Boards Dashboard Reports Record types Guide steps Rules Form b…" at bounding box center [551, 274] width 1103 height 548
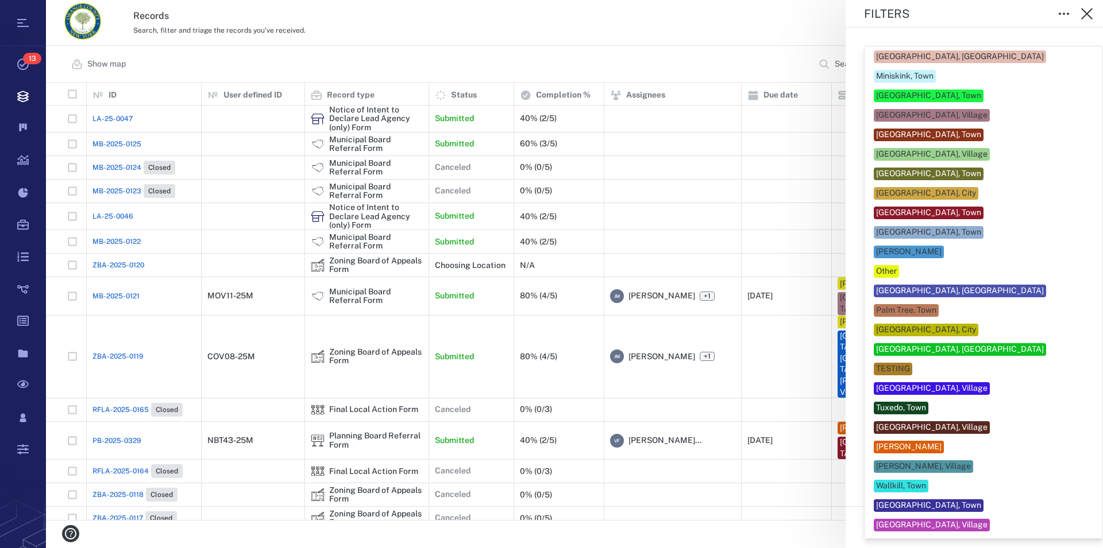
scroll to position [458, 0]
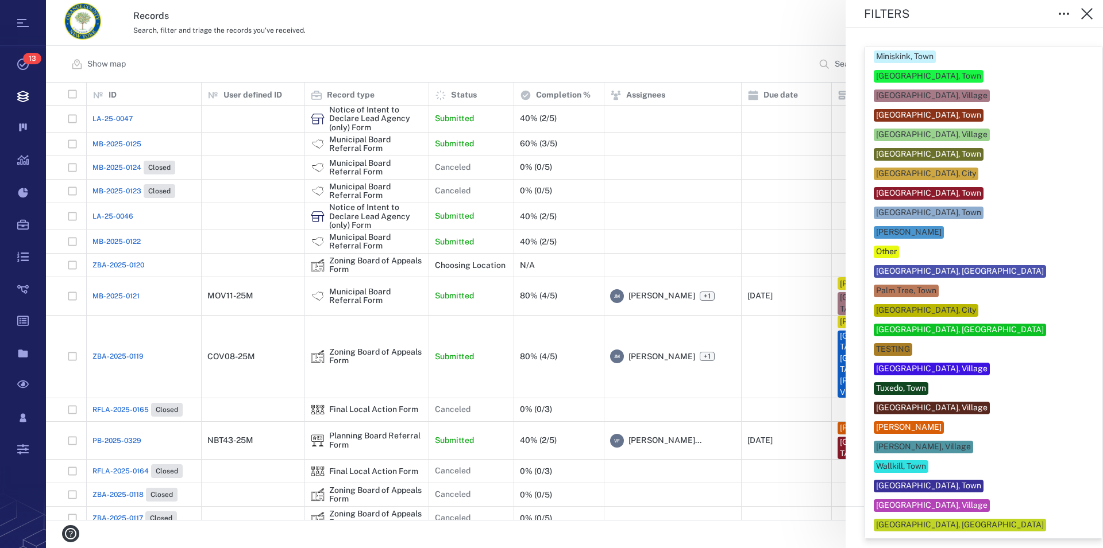
click at [958, 324] on div "[GEOGRAPHIC_DATA], [GEOGRAPHIC_DATA]" at bounding box center [960, 329] width 168 height 11
type input "**"
click at [1081, 315] on div at bounding box center [551, 274] width 1103 height 548
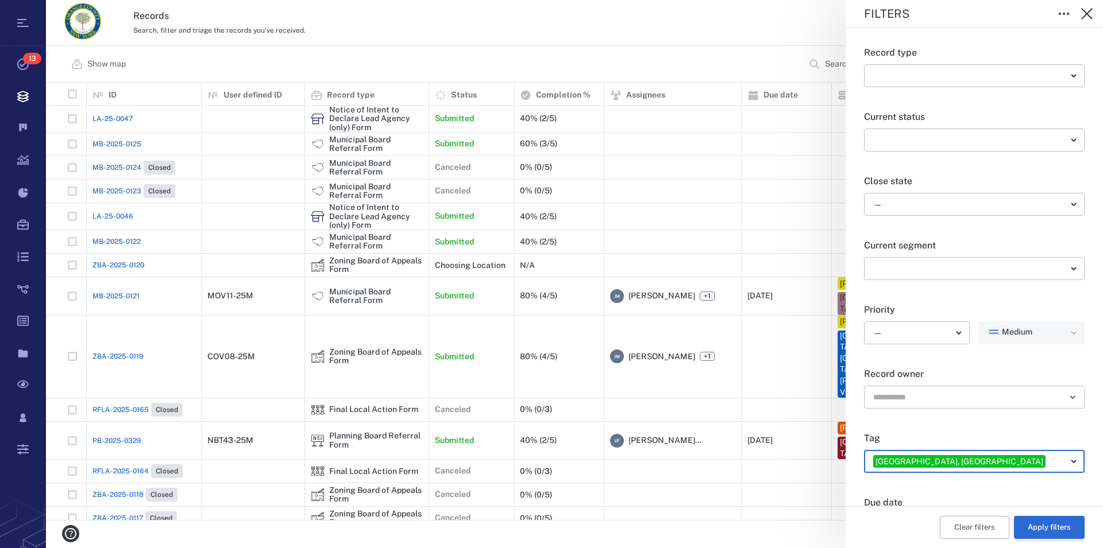
click at [1048, 531] on button "Apply filters" at bounding box center [1049, 527] width 71 height 23
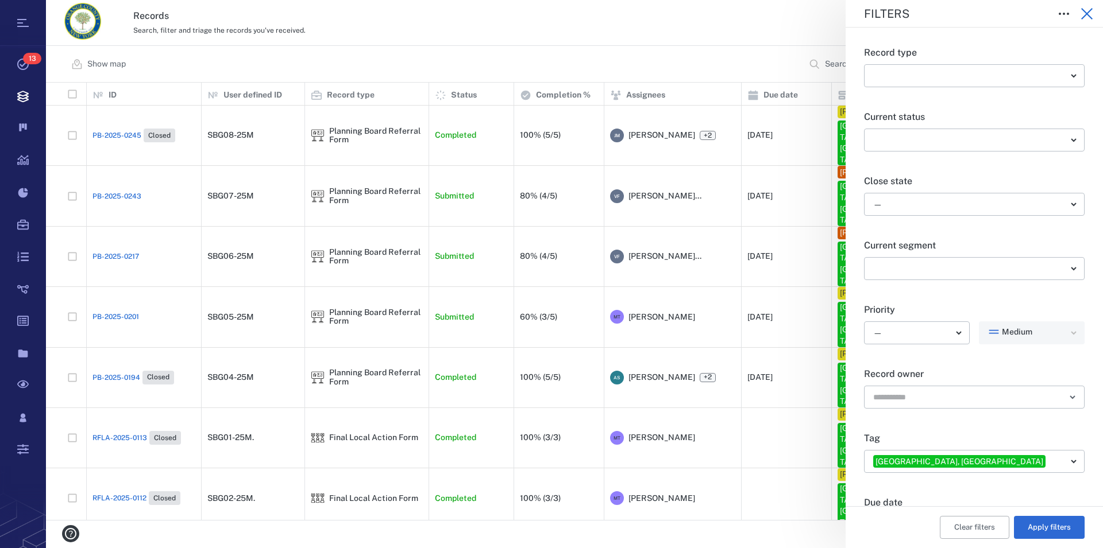
click at [1084, 12] on icon "button" at bounding box center [1086, 13] width 11 height 11
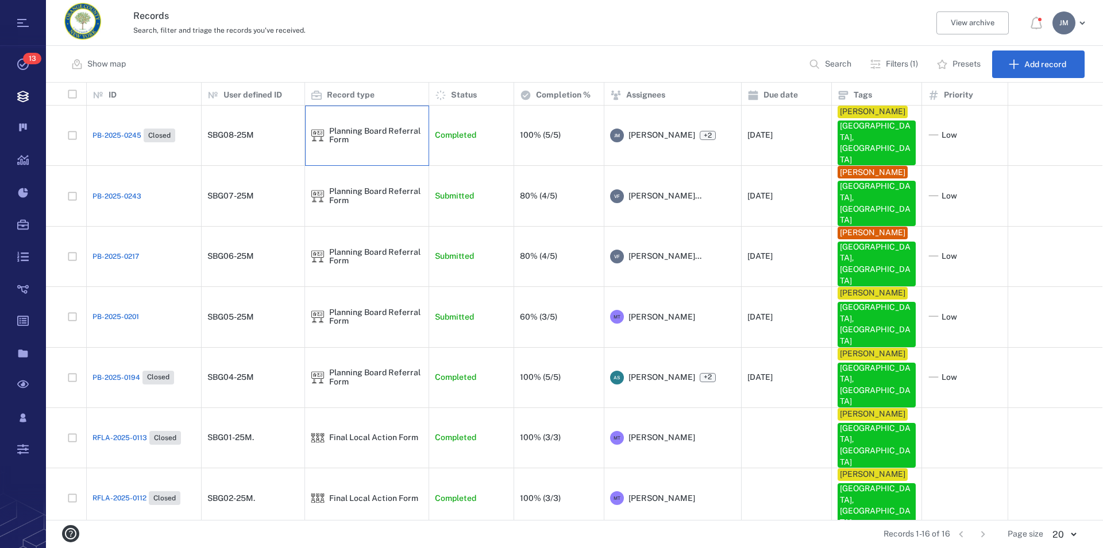
click at [342, 127] on div "Planning Board Referral Form" at bounding box center [376, 136] width 94 height 18
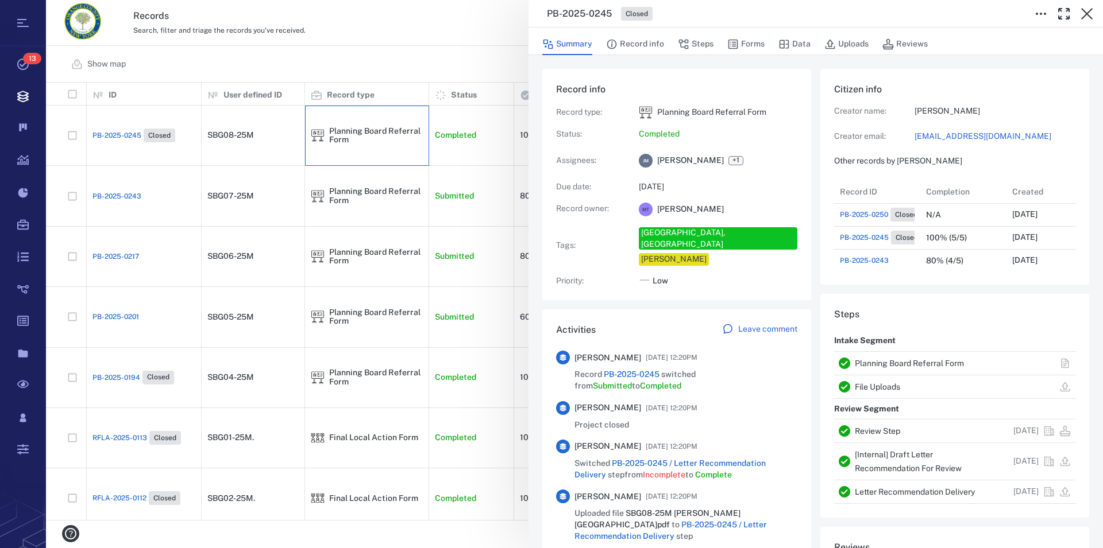
scroll to position [413, 217]
click at [921, 363] on link "Planning Board Referral Form" at bounding box center [908, 363] width 109 height 9
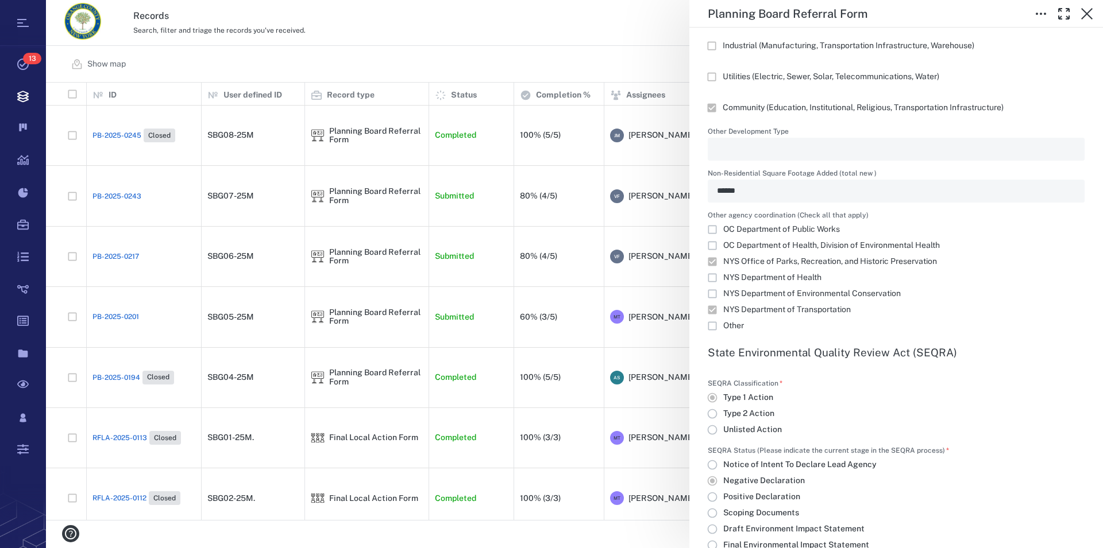
scroll to position [1964, 0]
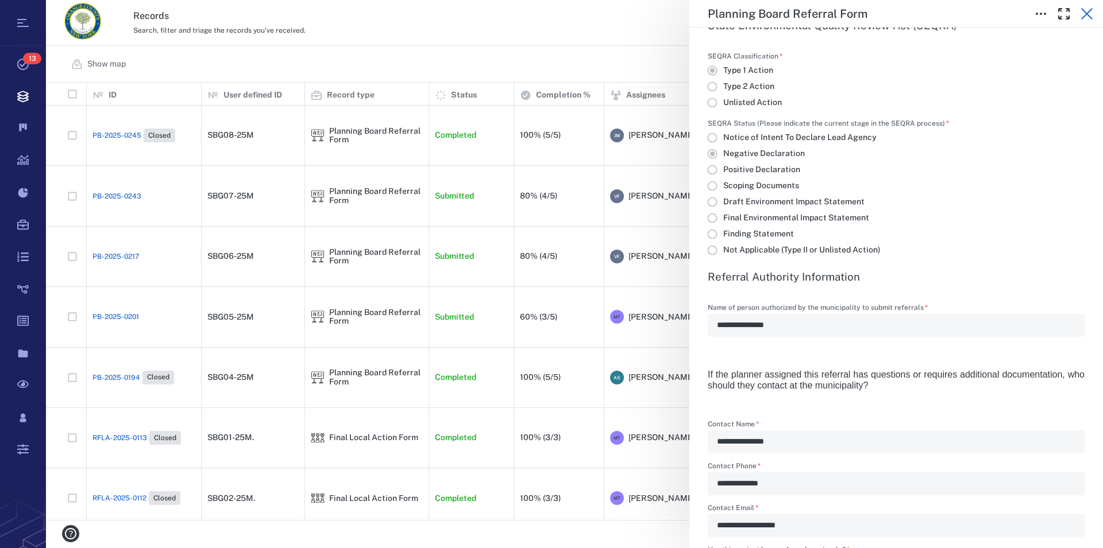
click at [1085, 14] on icon "button" at bounding box center [1087, 14] width 14 height 14
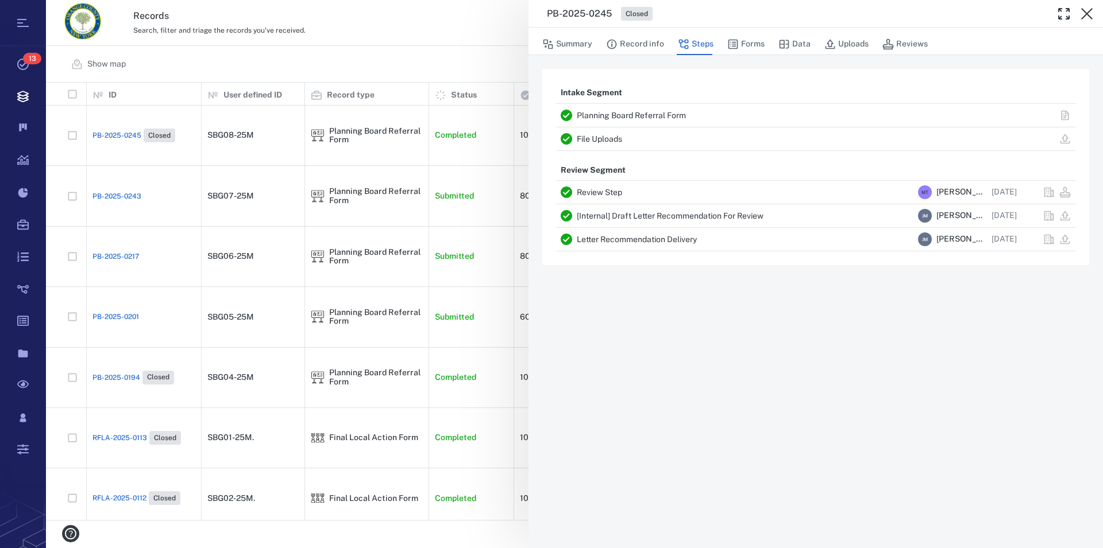
click at [1085, 14] on icon "button" at bounding box center [1087, 14] width 14 height 14
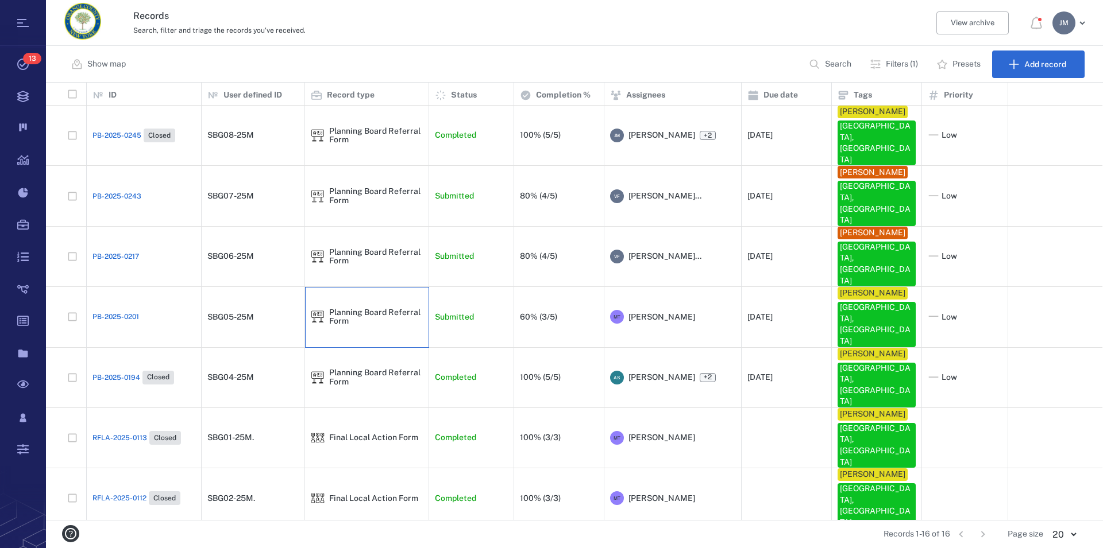
click at [340, 305] on div "Planning Board Referral Form" at bounding box center [367, 316] width 112 height 23
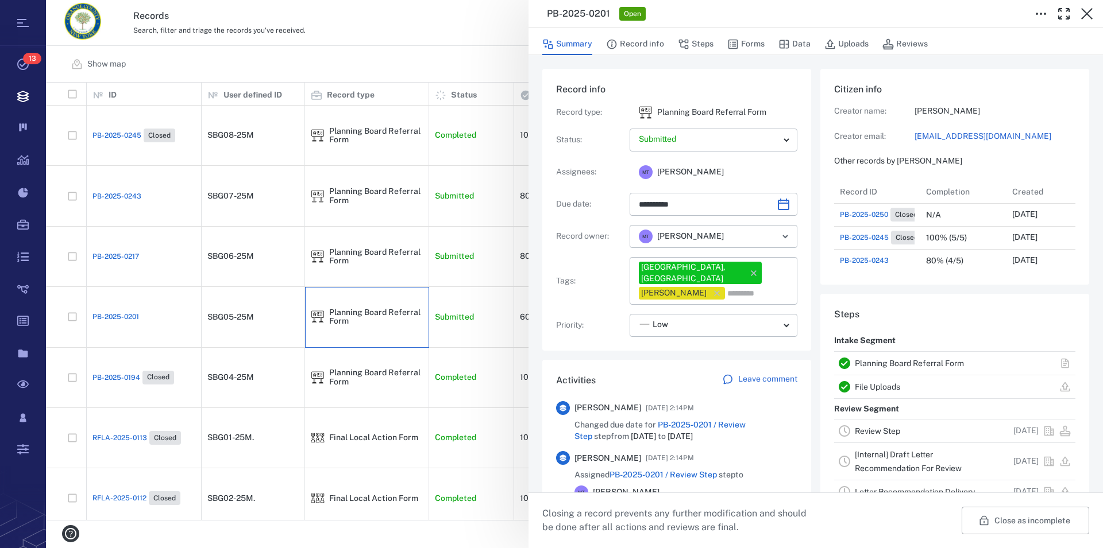
scroll to position [10, 11]
click at [918, 360] on link "Planning Board Referral Form" at bounding box center [908, 363] width 109 height 9
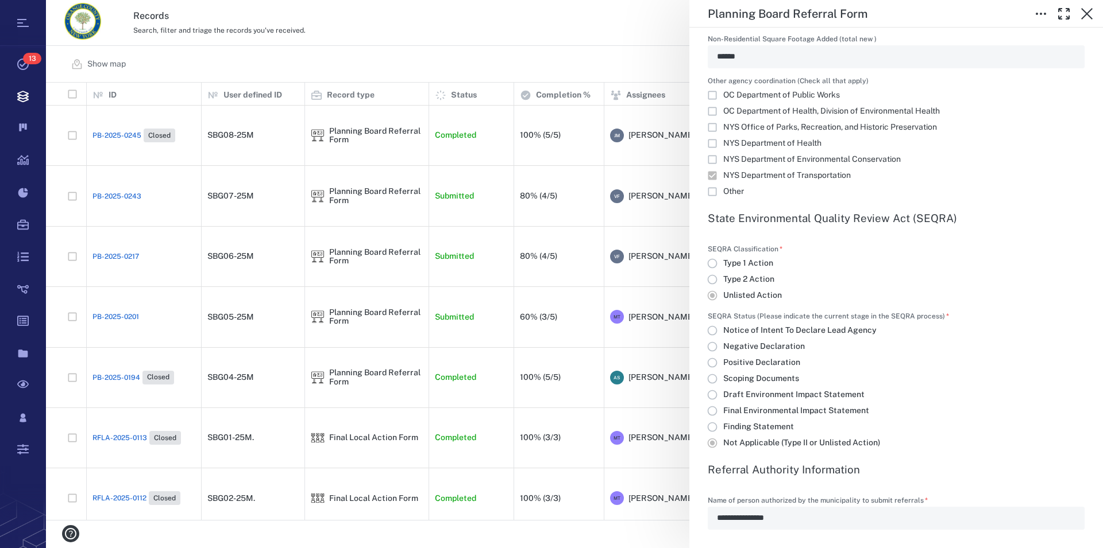
scroll to position [1833, 0]
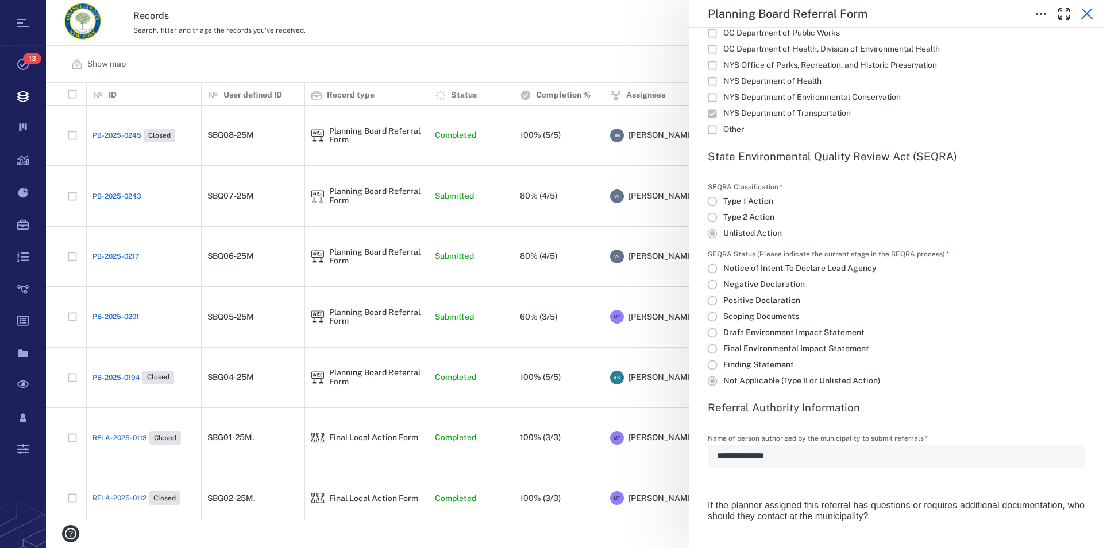
click at [1087, 14] on icon "button" at bounding box center [1086, 13] width 11 height 11
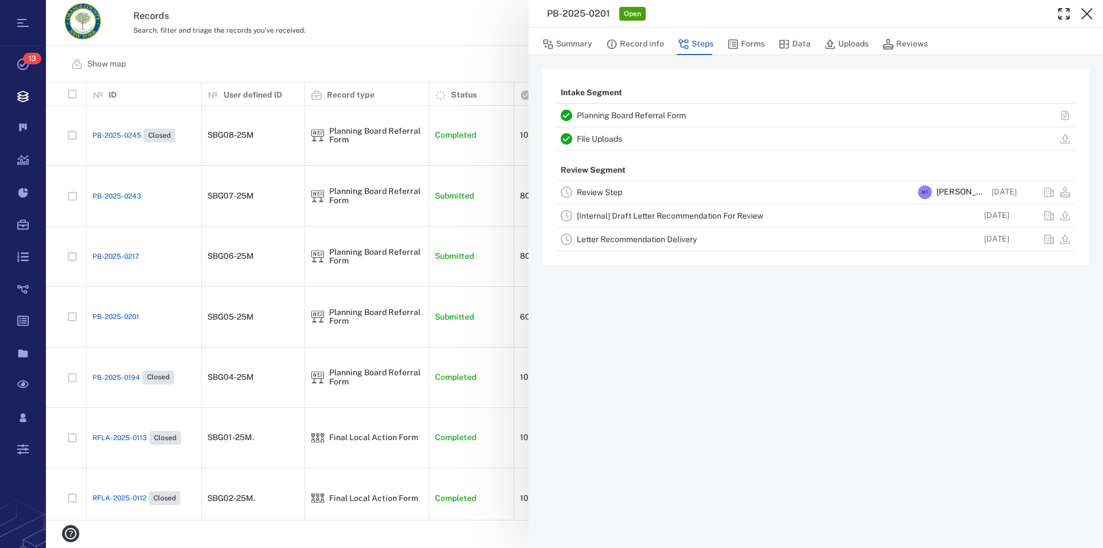
click at [1087, 14] on icon "button" at bounding box center [1086, 13] width 11 height 11
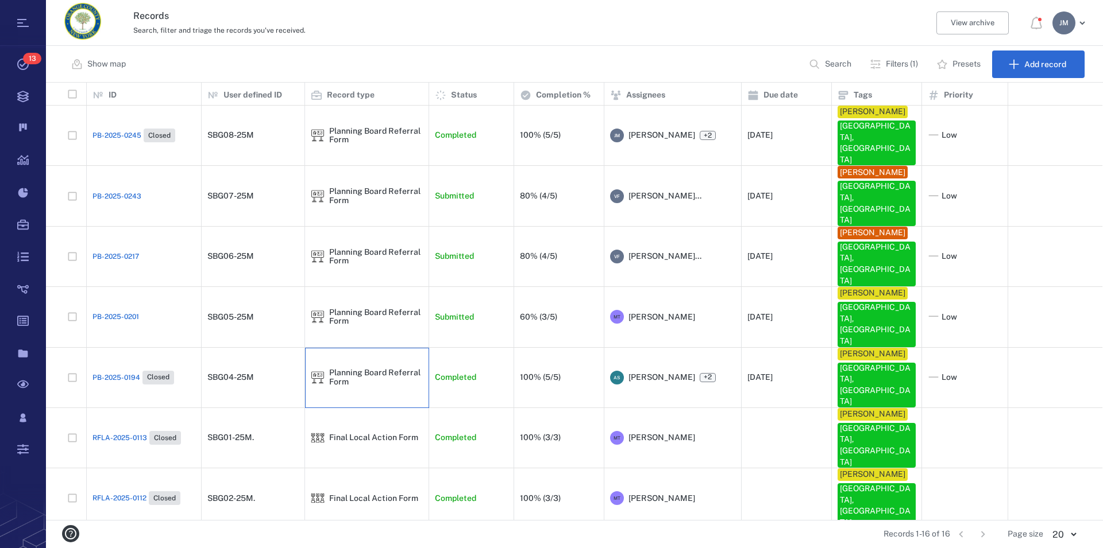
click at [368, 369] on div "Planning Board Referral Form" at bounding box center [376, 378] width 94 height 18
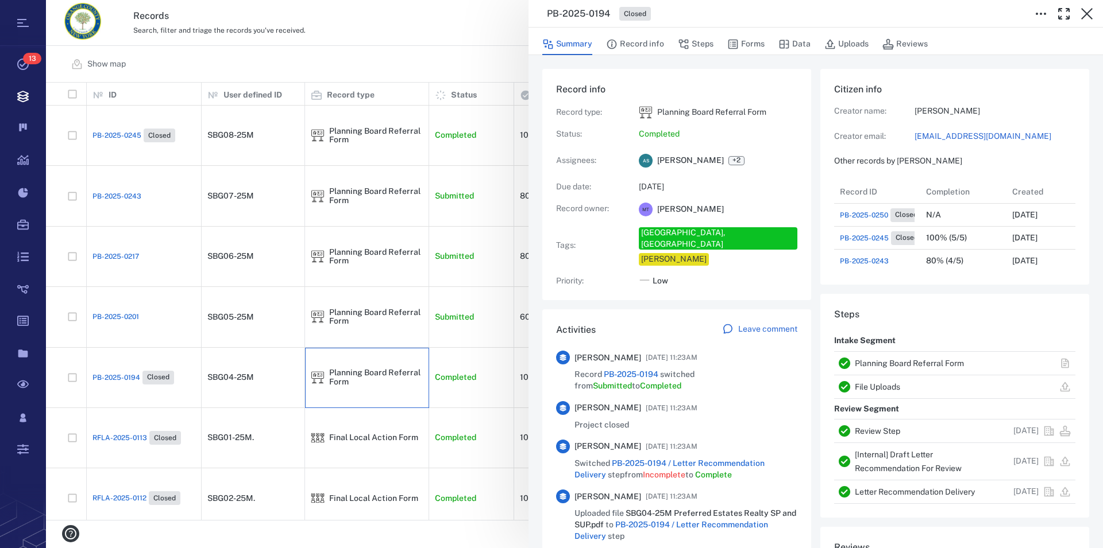
scroll to position [256, 0]
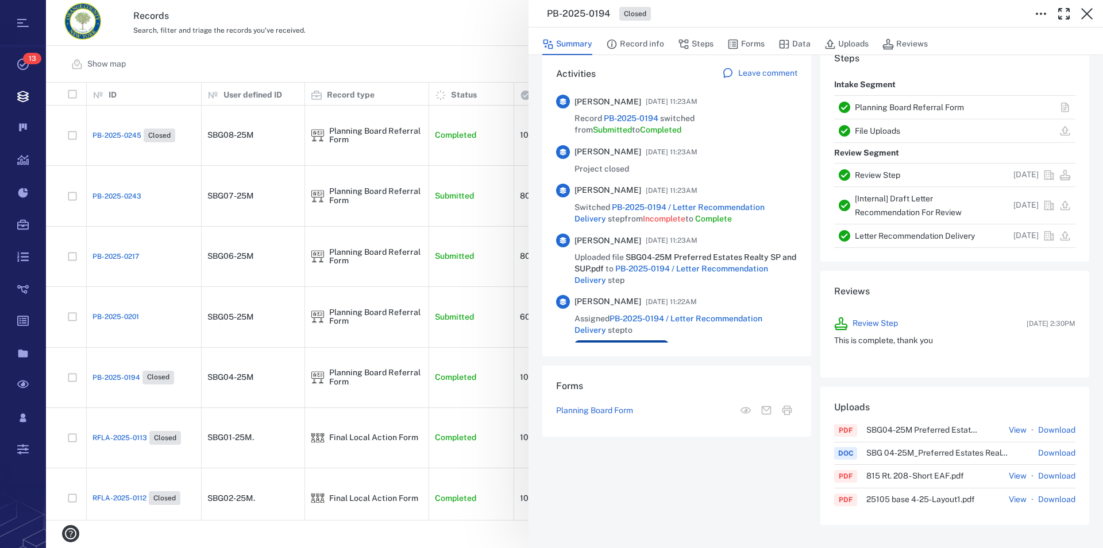
click at [865, 109] on link "Planning Board Referral Form" at bounding box center [908, 107] width 109 height 9
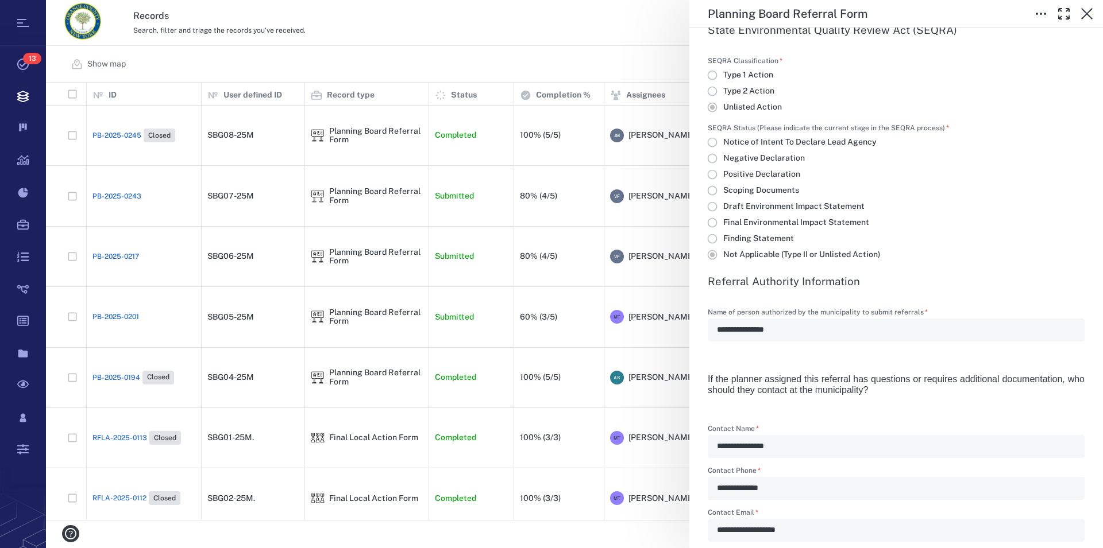
scroll to position [2029, 0]
click at [1086, 18] on icon "button" at bounding box center [1087, 14] width 14 height 14
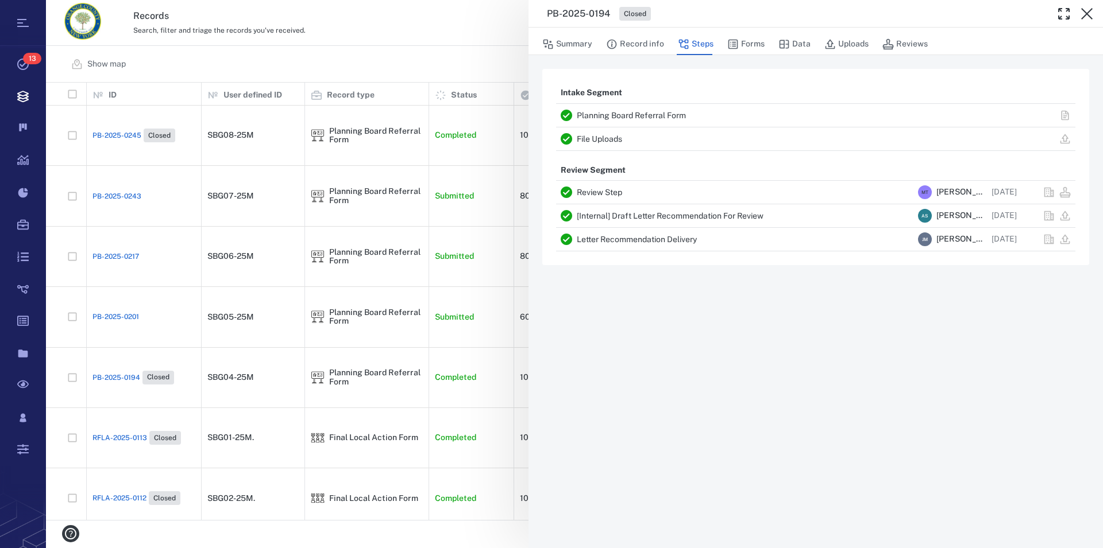
click at [1086, 18] on icon "button" at bounding box center [1087, 14] width 14 height 14
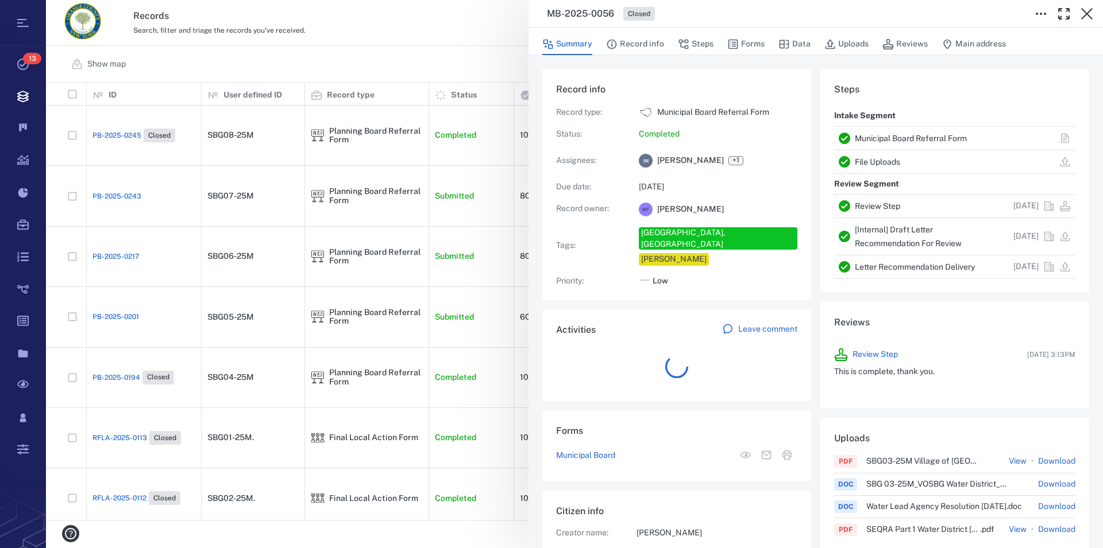
scroll to position [10, 10]
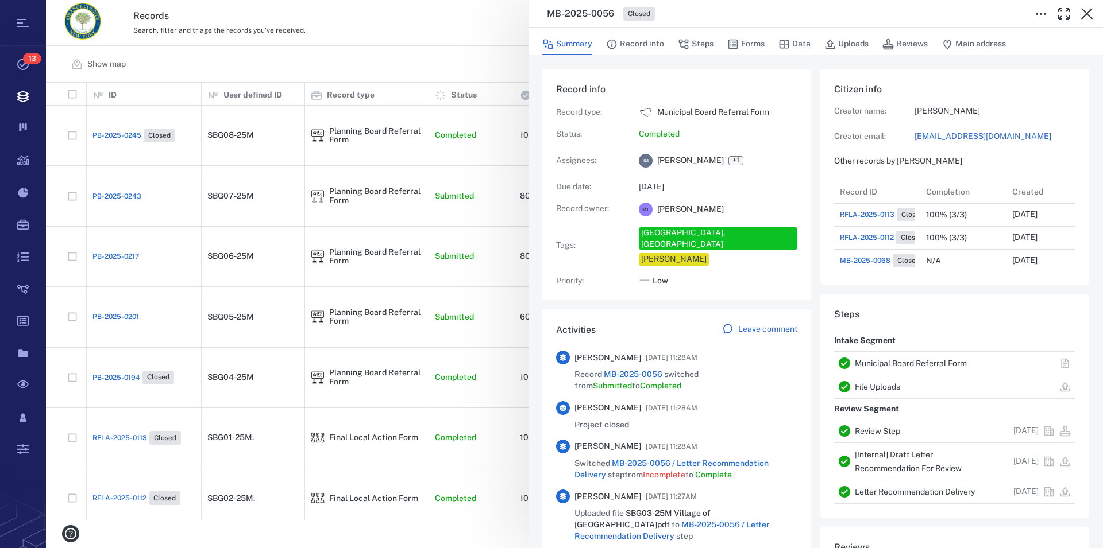
click at [895, 362] on link "Municipal Board Referral Form" at bounding box center [910, 363] width 112 height 9
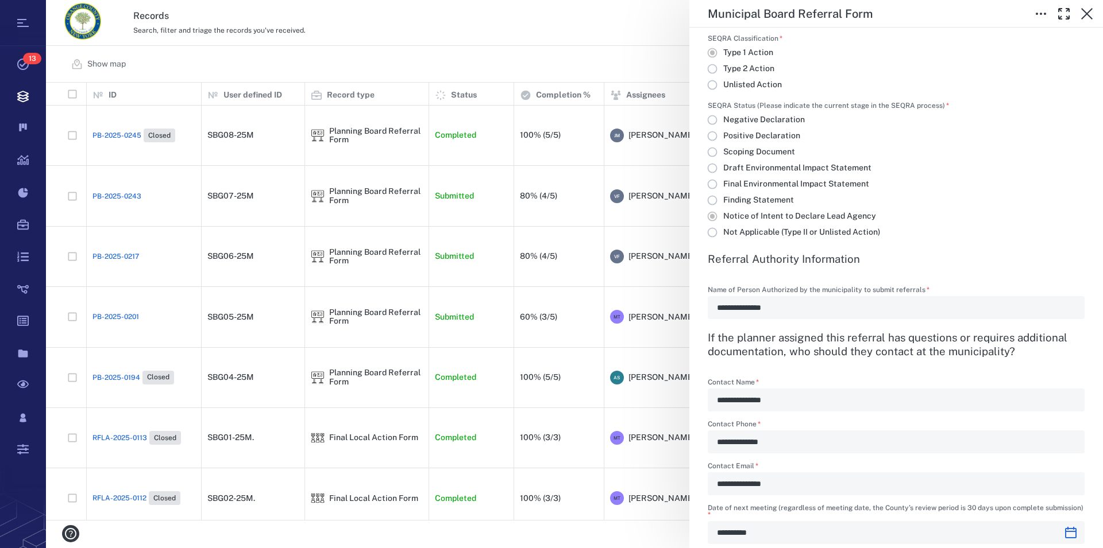
scroll to position [1178, 0]
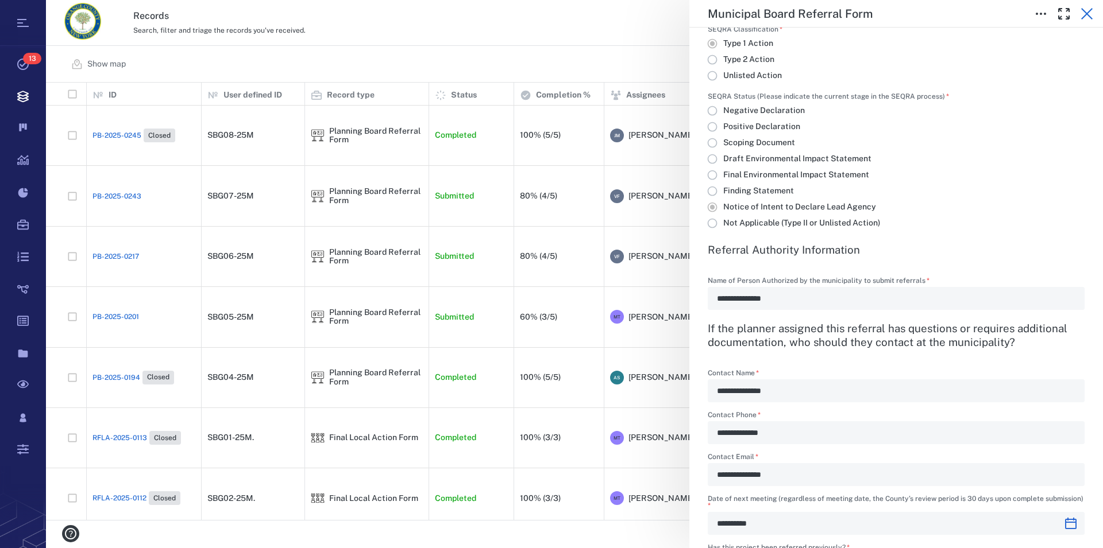
click at [1088, 12] on icon "button" at bounding box center [1086, 13] width 11 height 11
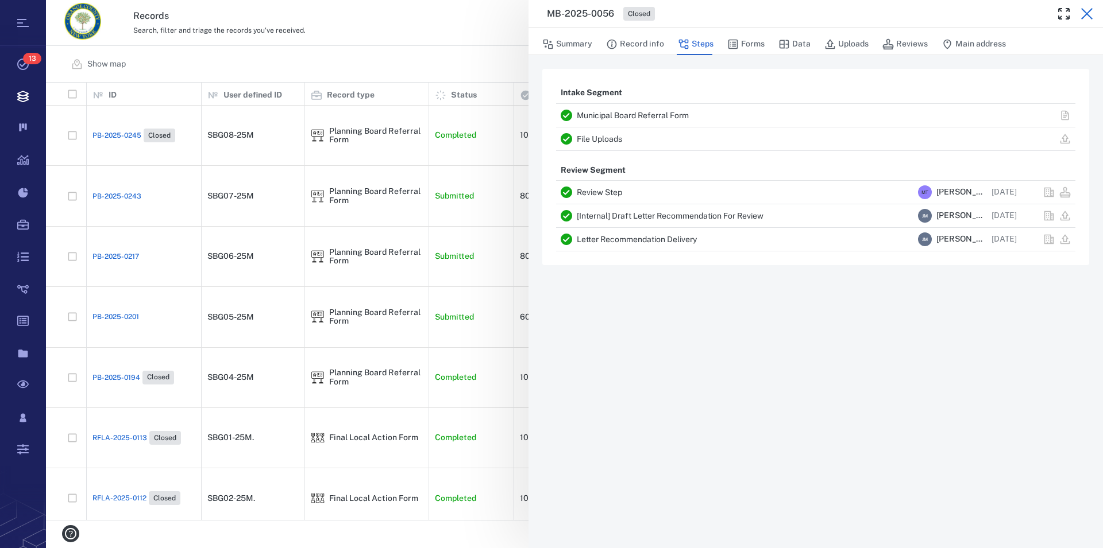
click at [1093, 9] on button "button" at bounding box center [1086, 13] width 23 height 23
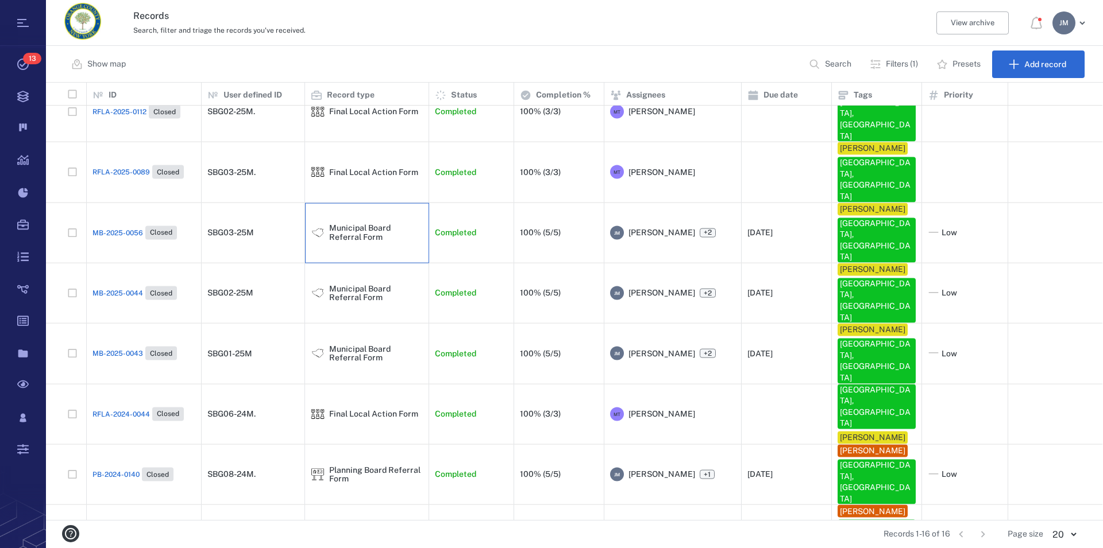
scroll to position [351, 0]
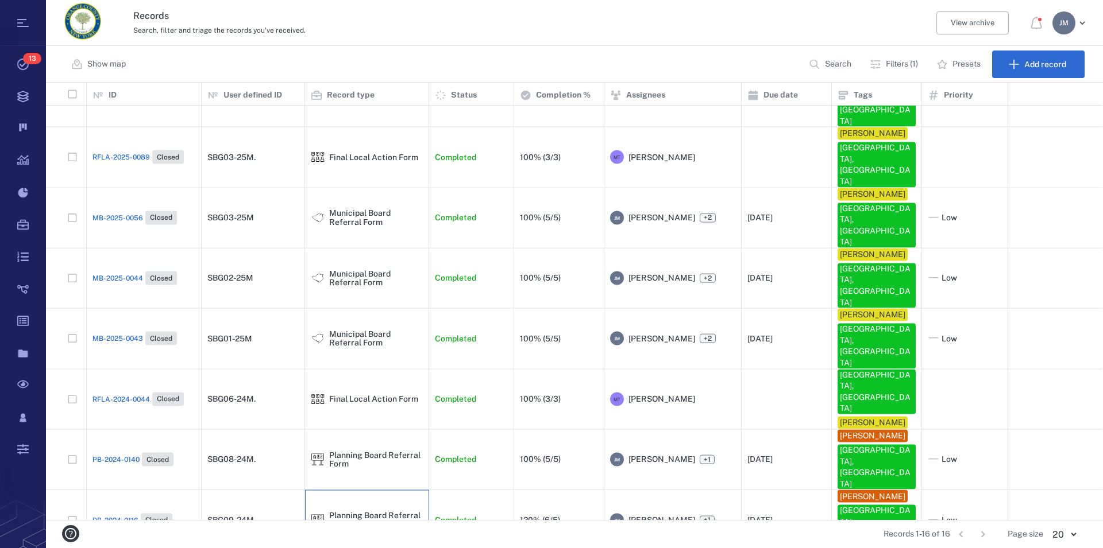
click at [379, 512] on div "Planning Board Referral Form" at bounding box center [376, 521] width 94 height 18
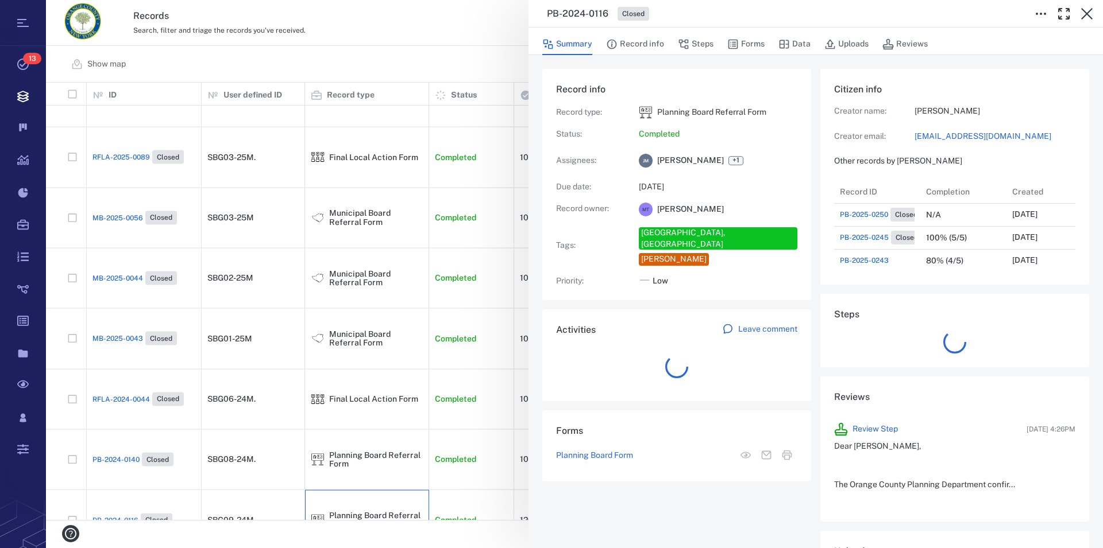
scroll to position [10, 10]
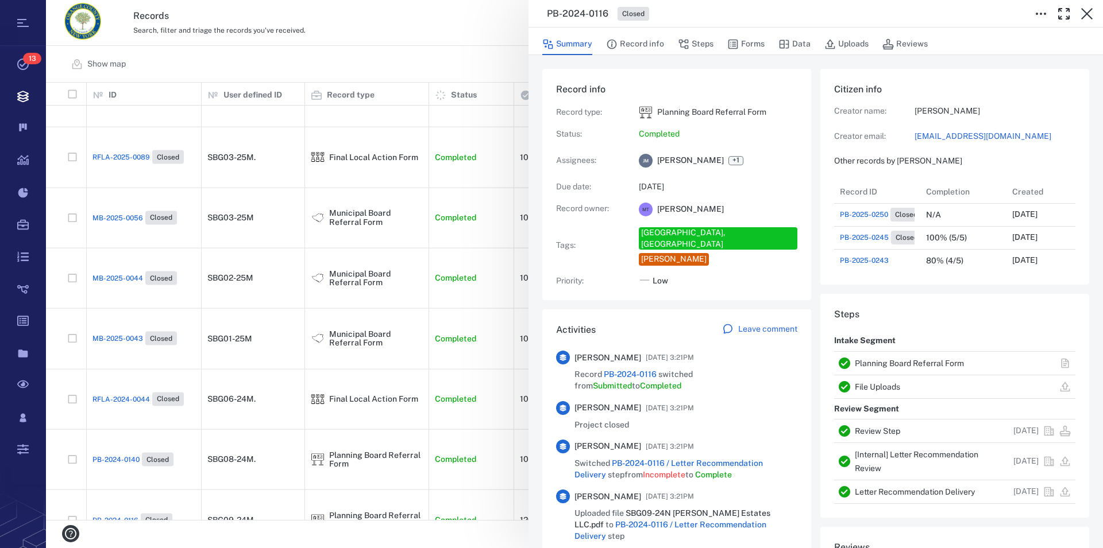
click at [899, 364] on link "Planning Board Referral Form" at bounding box center [908, 363] width 109 height 9
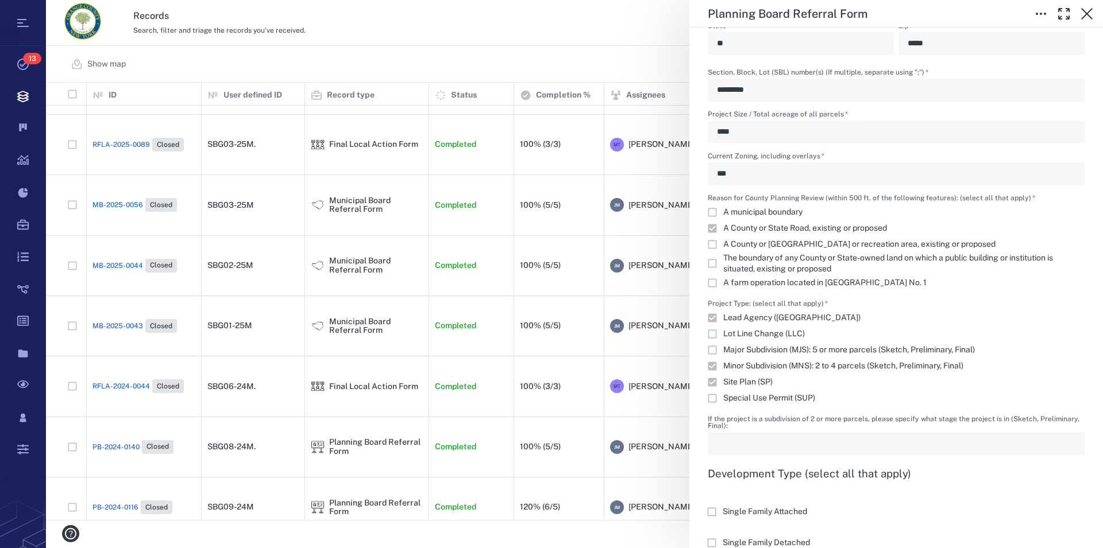
scroll to position [851, 0]
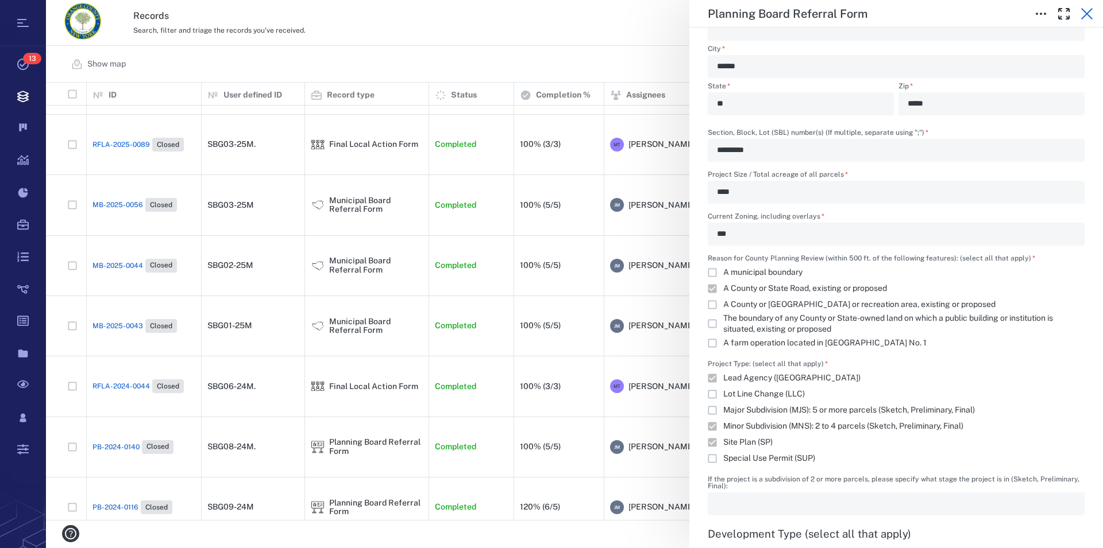
click at [1087, 9] on icon "button" at bounding box center [1087, 14] width 14 height 14
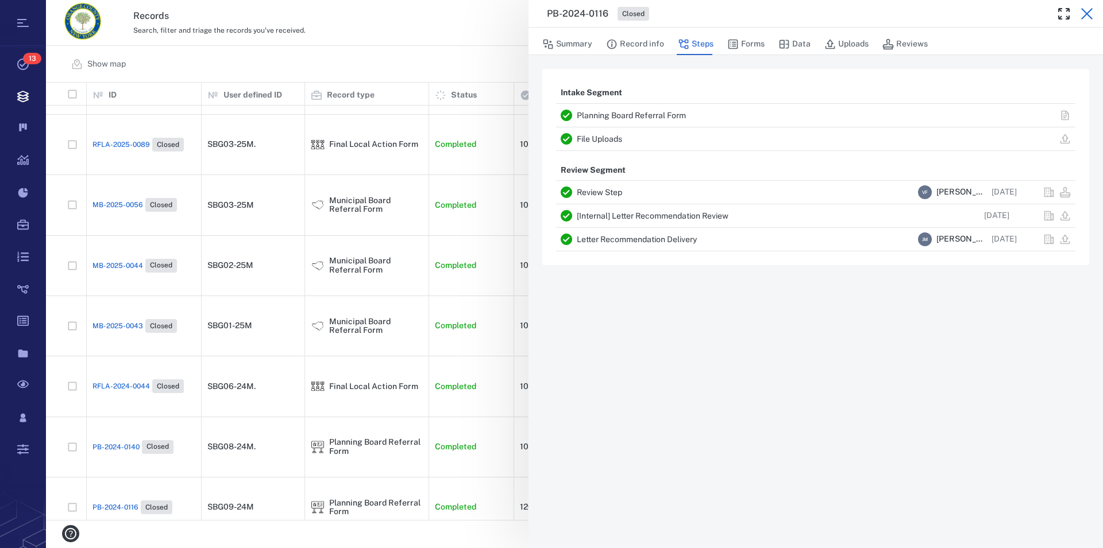
click at [1085, 13] on icon "button" at bounding box center [1086, 13] width 11 height 11
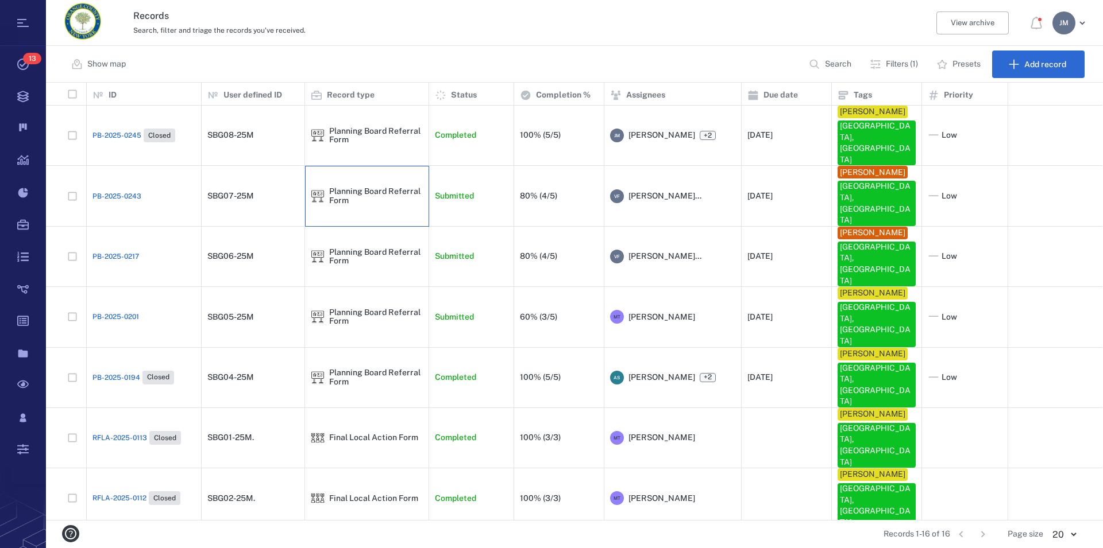
click at [349, 187] on div "Planning Board Referral Form" at bounding box center [376, 196] width 94 height 18
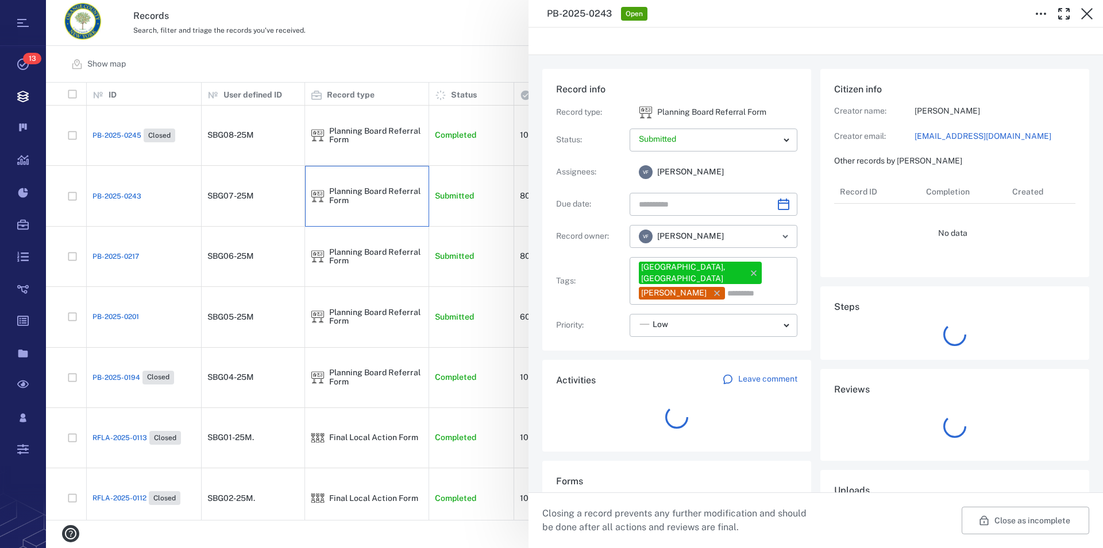
type input "**********"
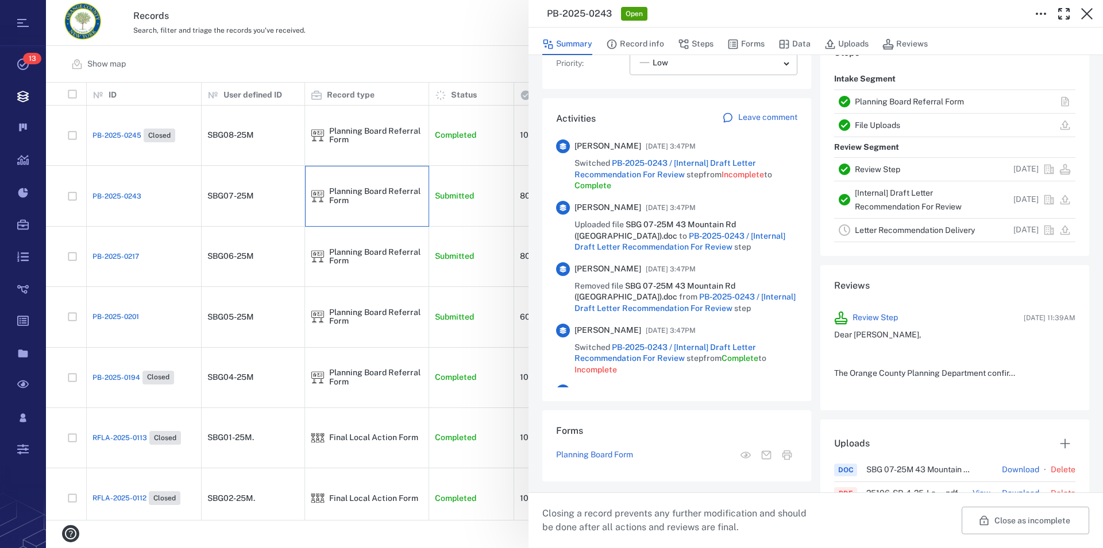
scroll to position [196, 0]
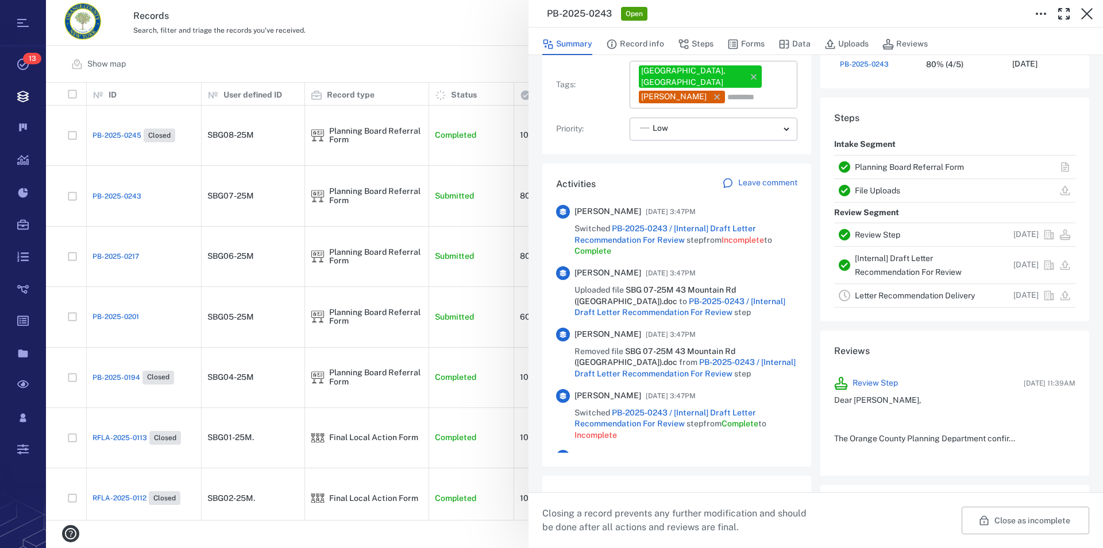
click at [897, 167] on link "Planning Board Referral Form" at bounding box center [908, 167] width 109 height 9
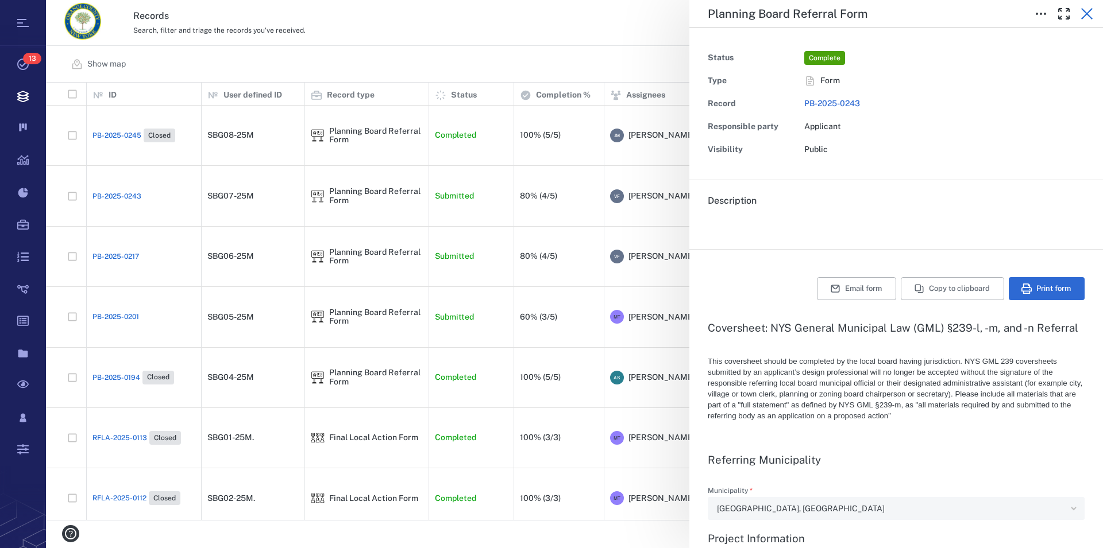
click at [1086, 11] on icon "button" at bounding box center [1087, 14] width 14 height 14
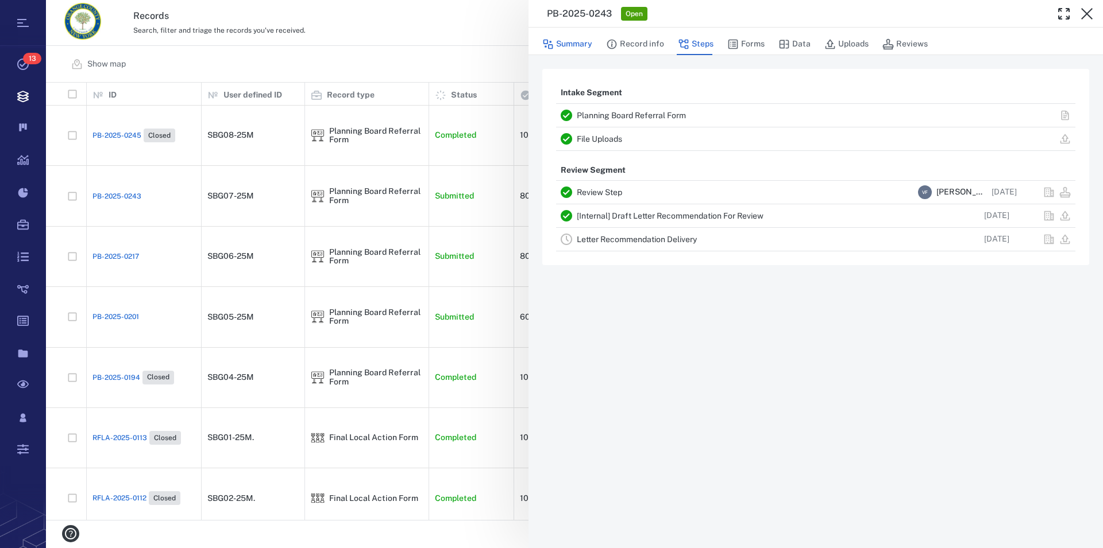
click at [571, 47] on button "Summary" at bounding box center [567, 44] width 50 height 22
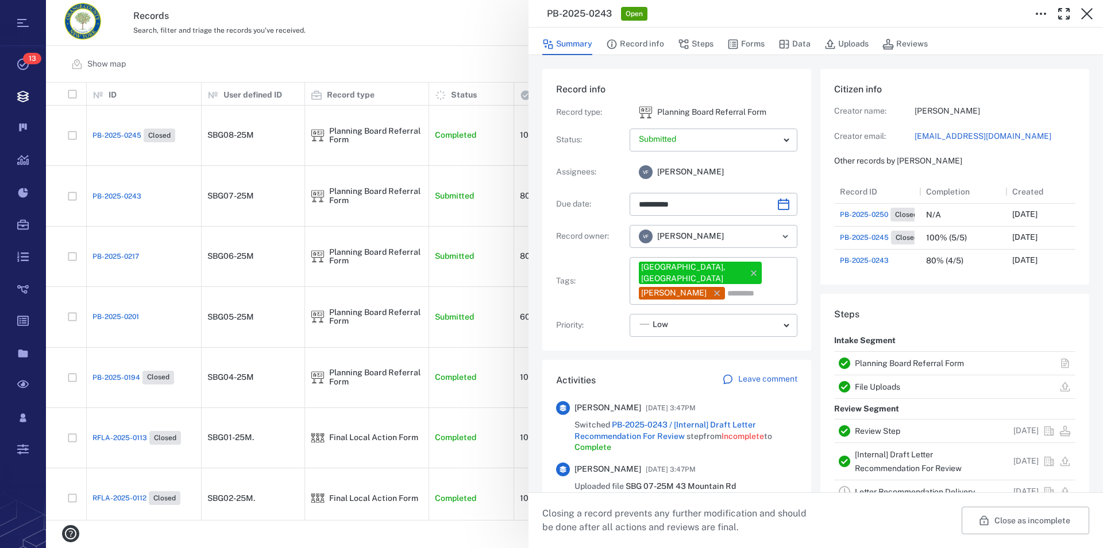
type input "**********"
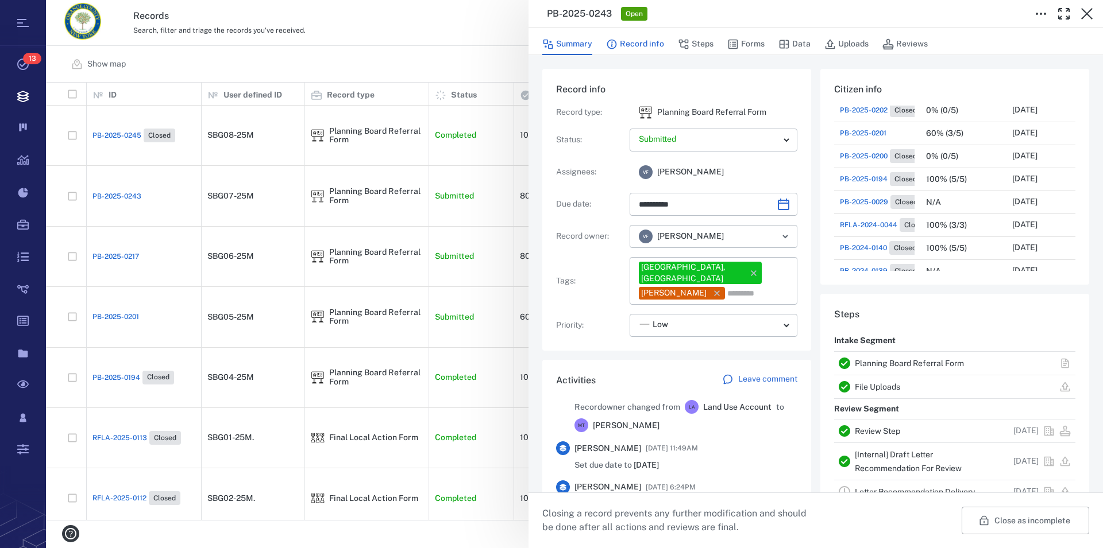
click at [646, 45] on button "Record info" at bounding box center [635, 44] width 58 height 22
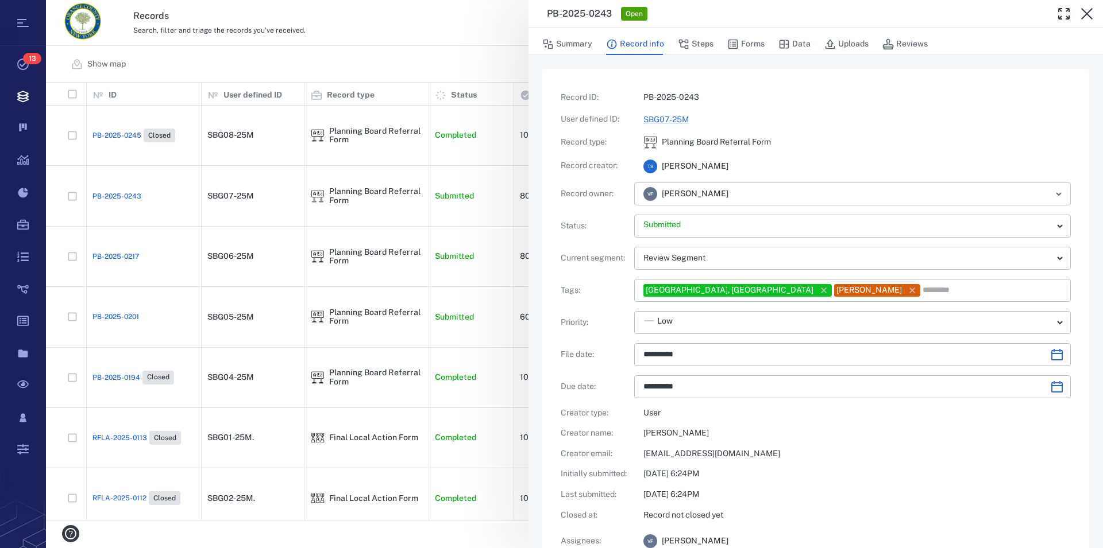
type input "**********"
click at [1089, 11] on icon "button" at bounding box center [1086, 13] width 11 height 11
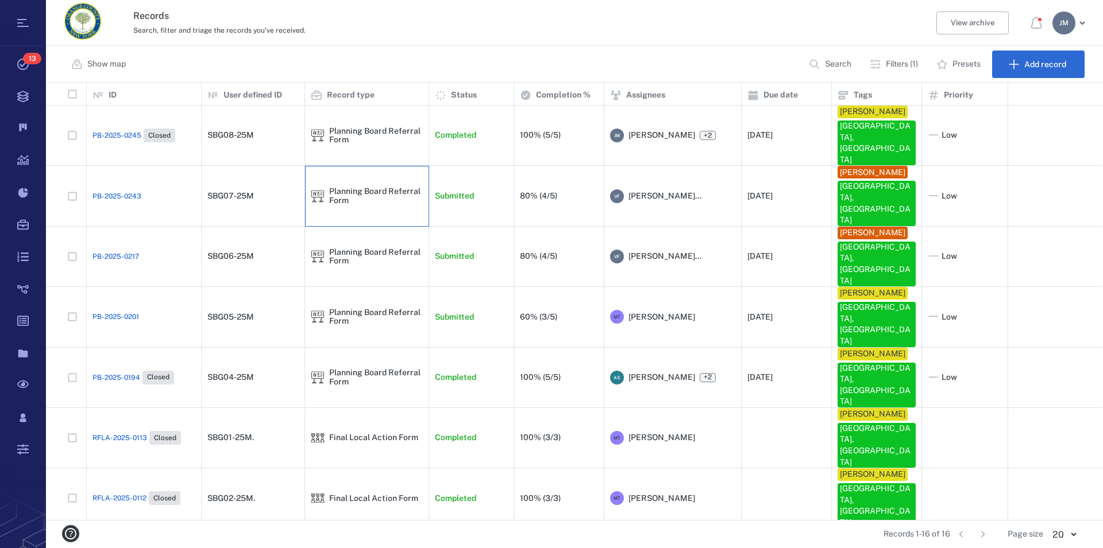
click at [349, 187] on div "Planning Board Referral Form" at bounding box center [376, 196] width 94 height 18
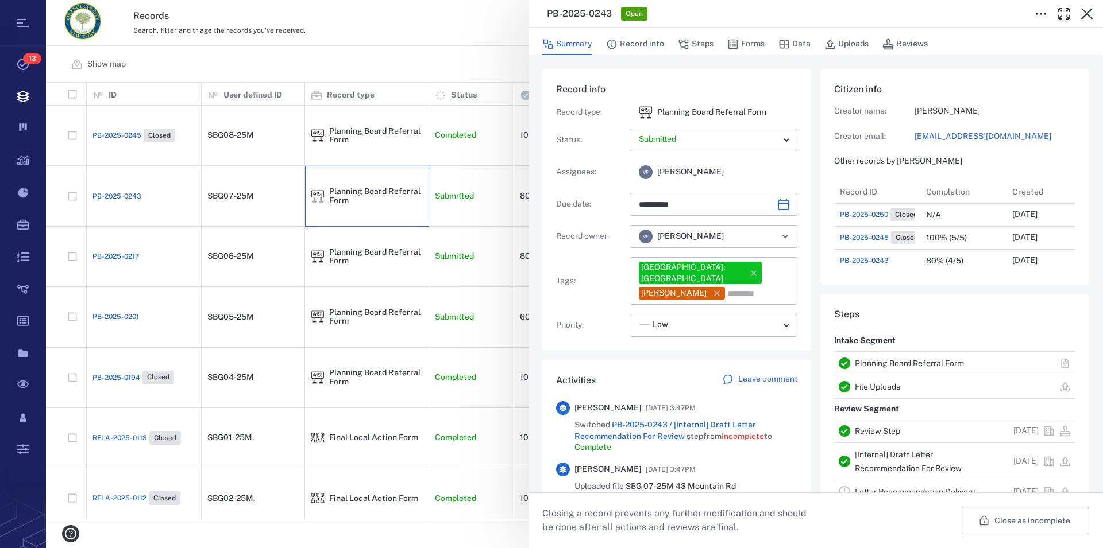
type input "**********"
click at [889, 360] on link "Planning Board Referral Form" at bounding box center [908, 363] width 109 height 9
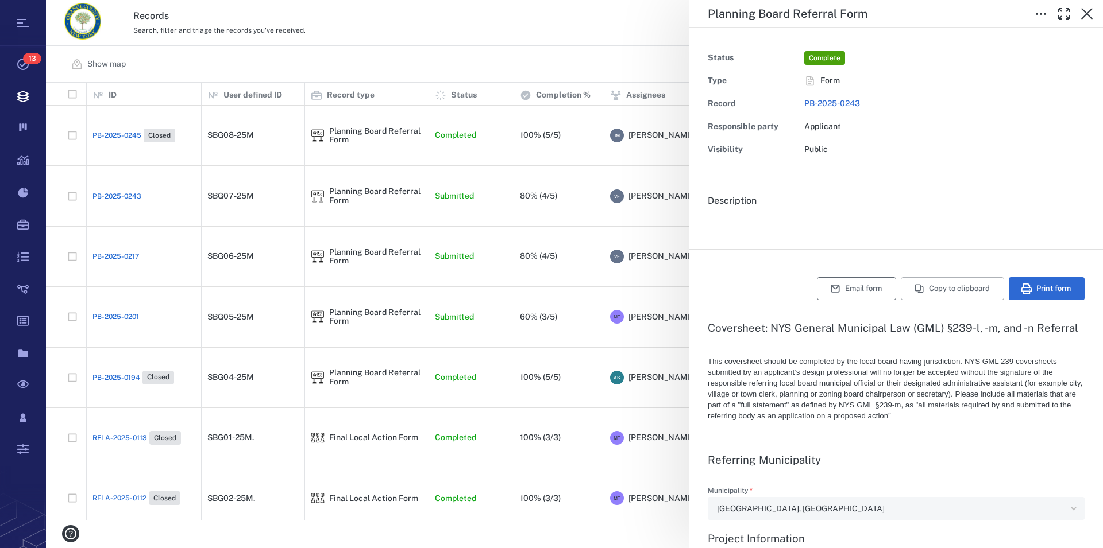
type textarea "*"
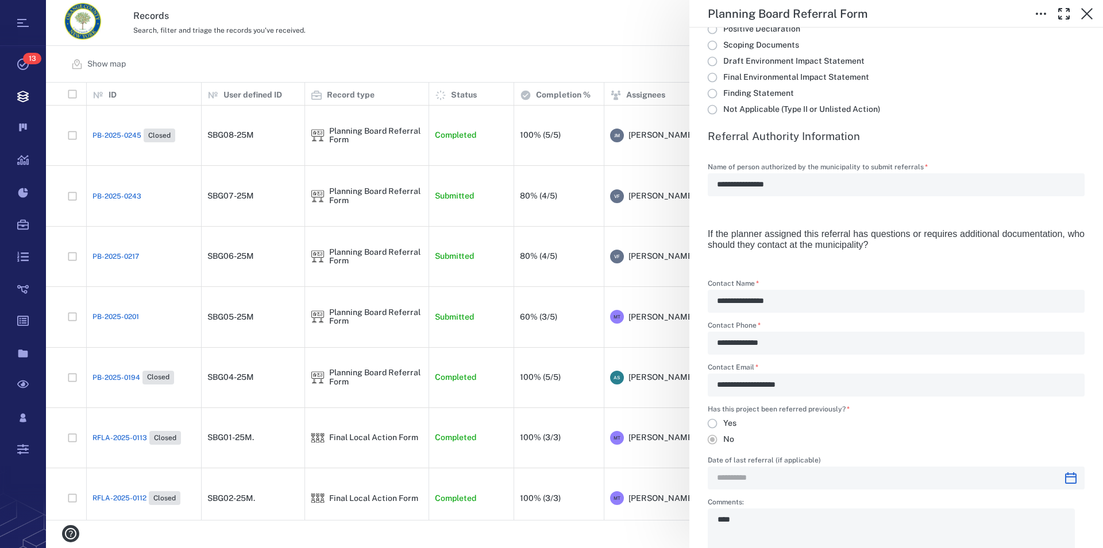
scroll to position [2160, 0]
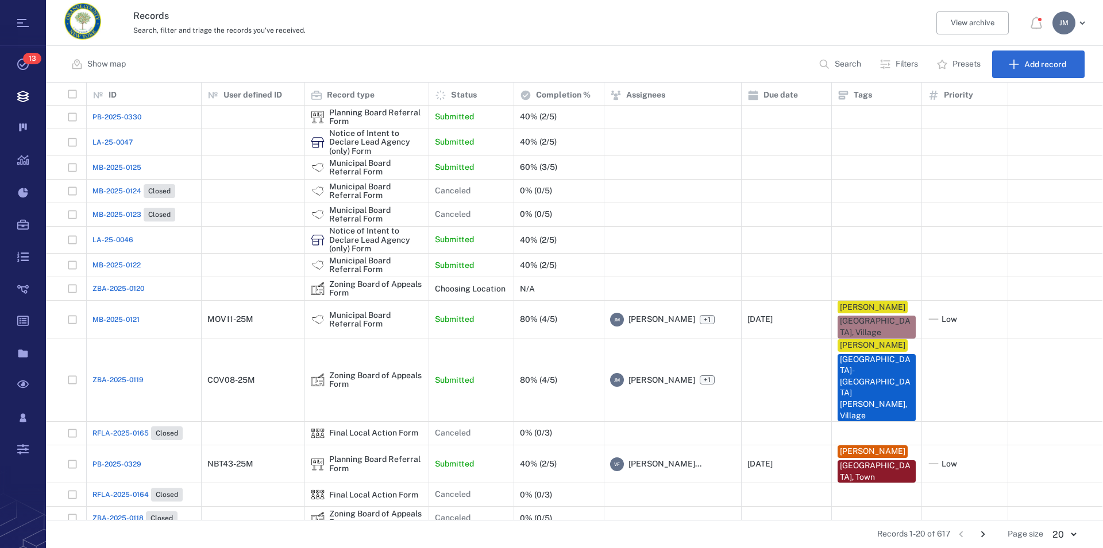
scroll to position [428, 1046]
click at [902, 62] on p "Filters" at bounding box center [906, 64] width 22 height 11
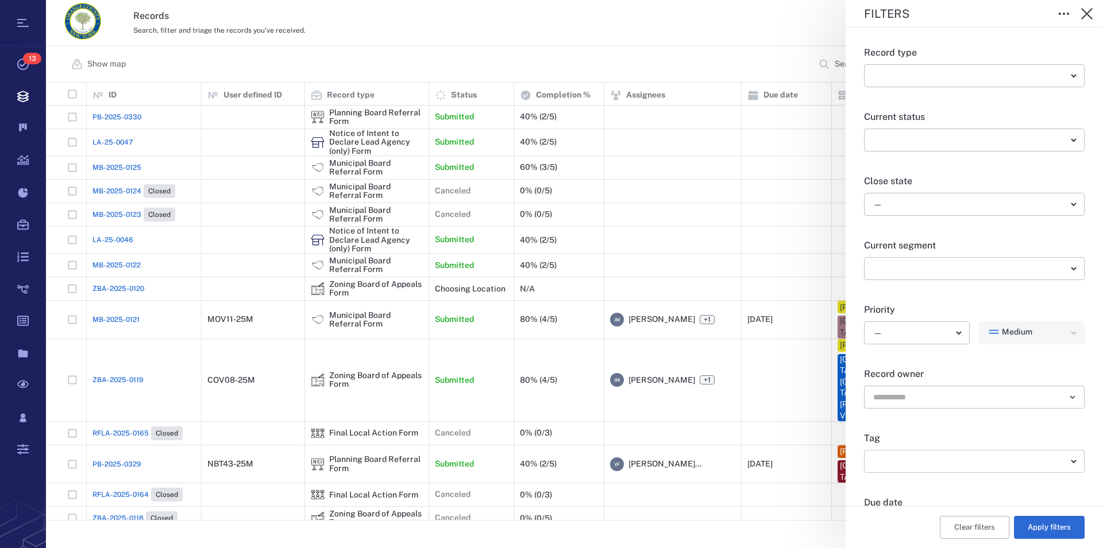
scroll to position [0, 0]
click at [940, 460] on body "Tasks 13 Records Boards Dashboard Reports Record types Guide steps Rules Form b…" at bounding box center [551, 274] width 1103 height 548
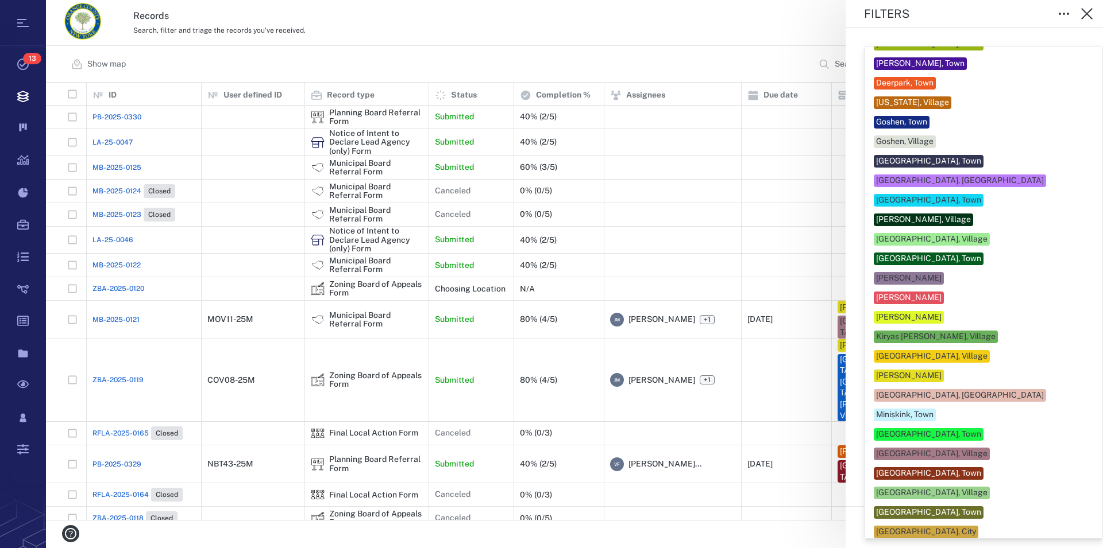
scroll to position [131, 0]
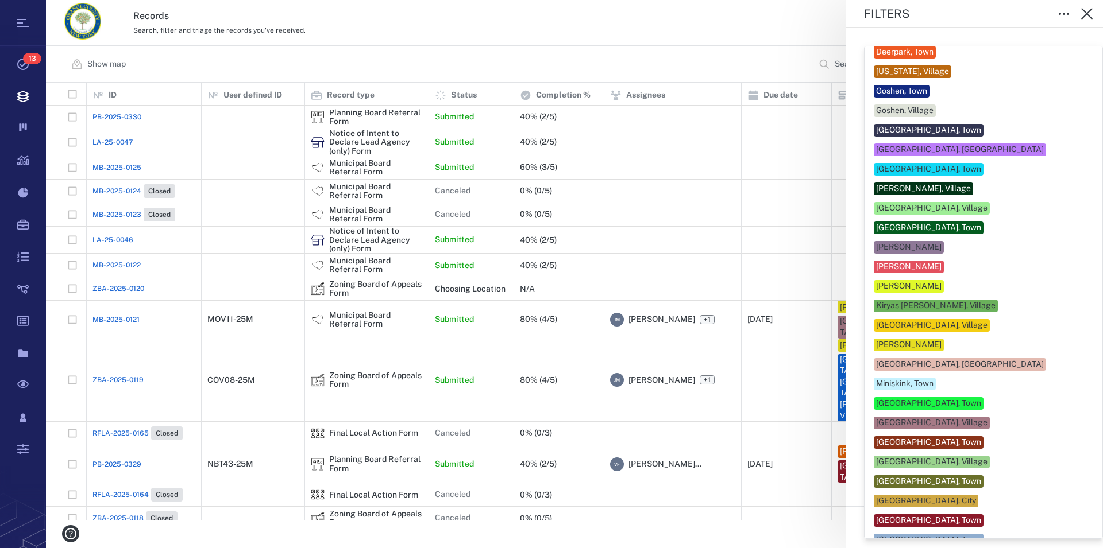
click at [922, 515] on div "[GEOGRAPHIC_DATA], Town" at bounding box center [928, 520] width 105 height 11
type input "**"
click at [1084, 378] on div at bounding box center [551, 274] width 1103 height 548
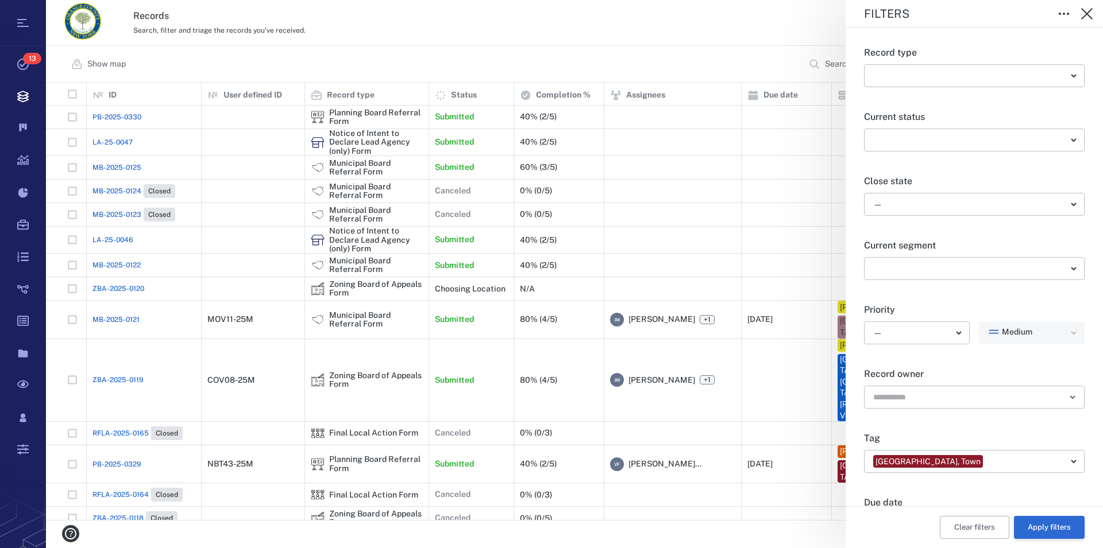
click at [1041, 523] on button "Apply filters" at bounding box center [1049, 527] width 71 height 23
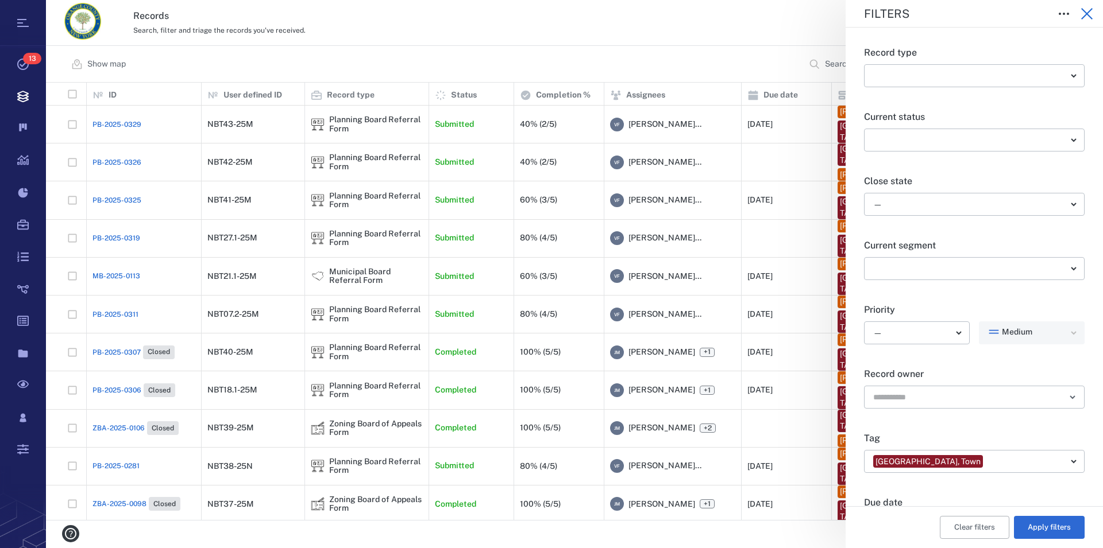
click at [1091, 16] on icon "button" at bounding box center [1087, 14] width 14 height 14
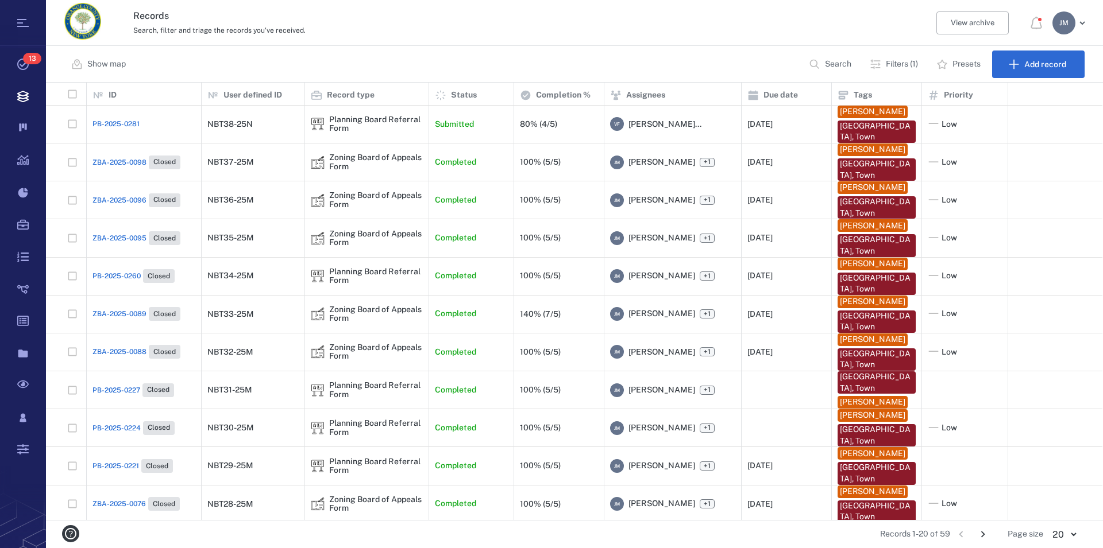
scroll to position [346, 0]
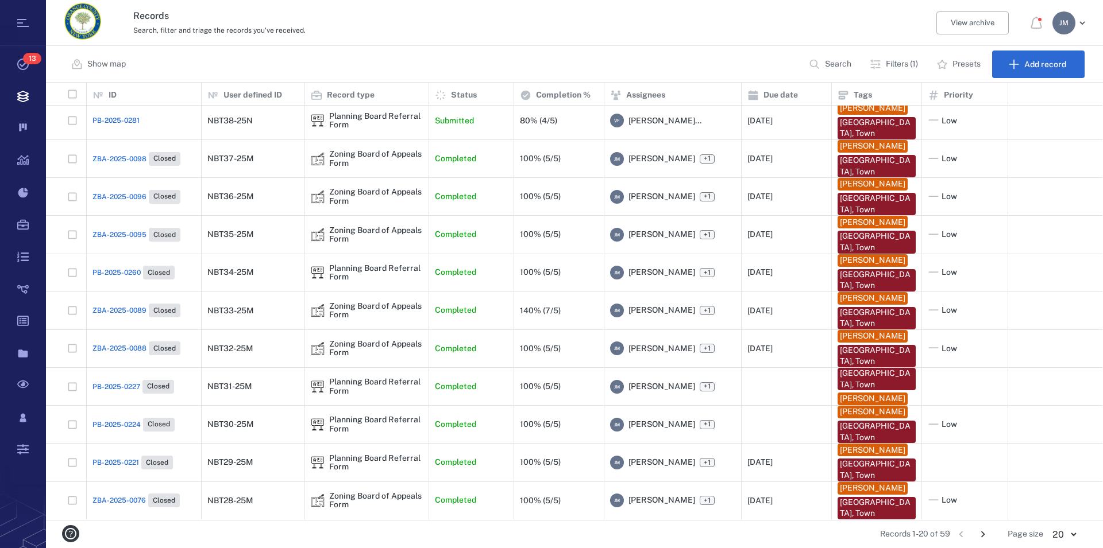
click at [985, 533] on icon "Go to next page" at bounding box center [982, 534] width 13 height 13
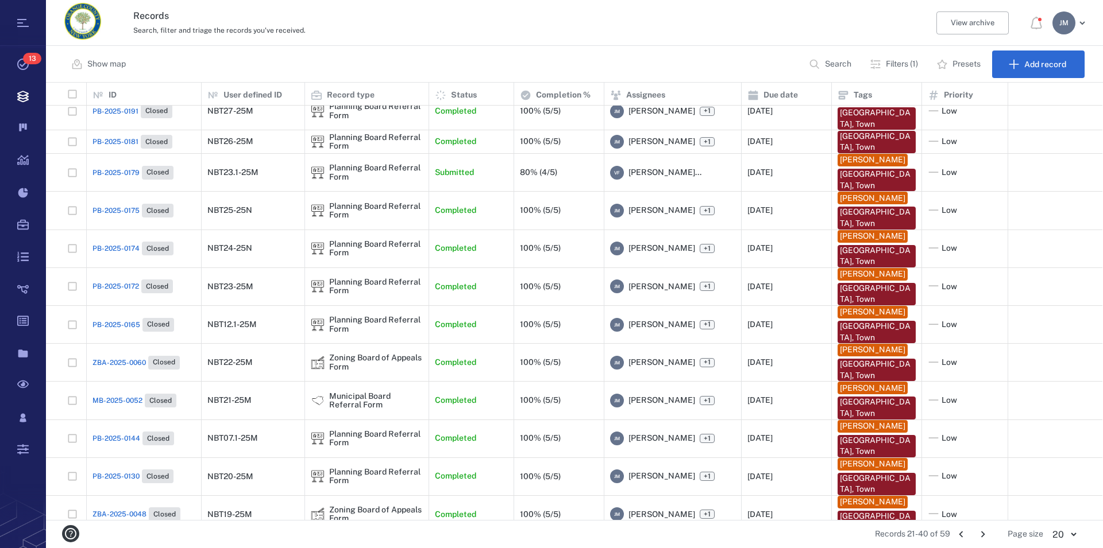
scroll to position [0, 0]
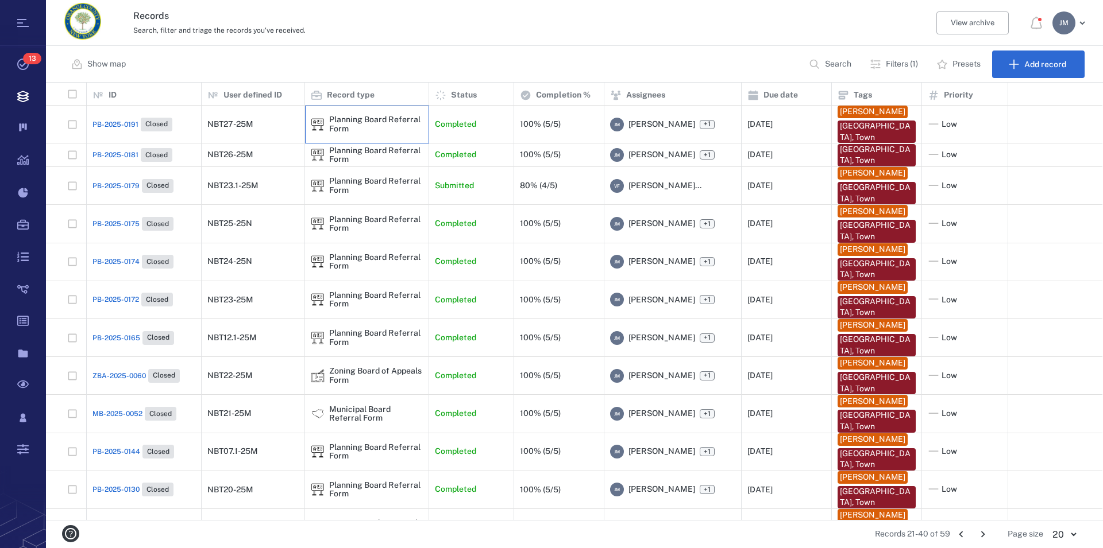
click at [340, 121] on div "Planning Board Referral Form" at bounding box center [376, 124] width 94 height 18
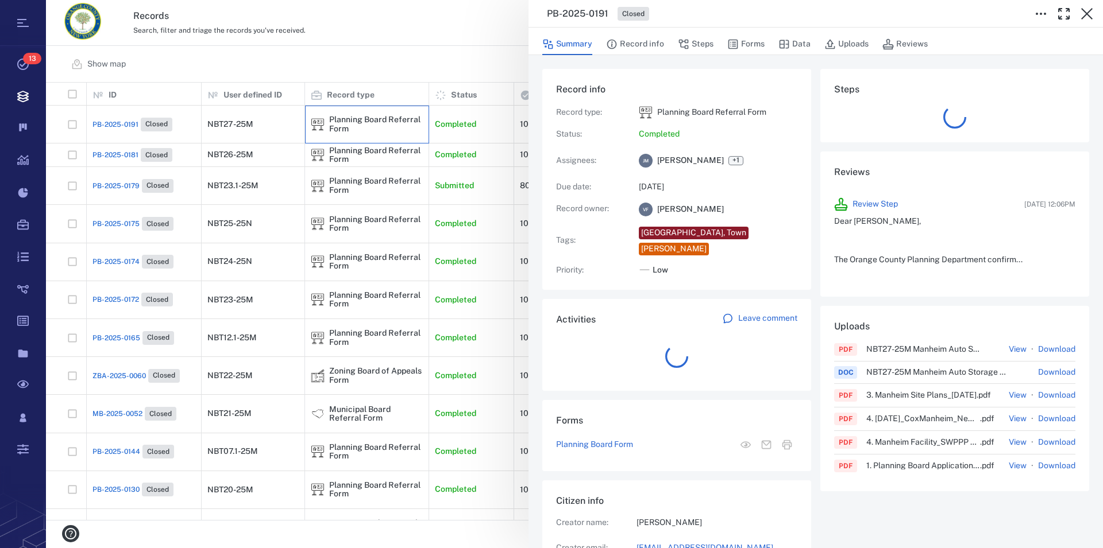
scroll to position [10, 10]
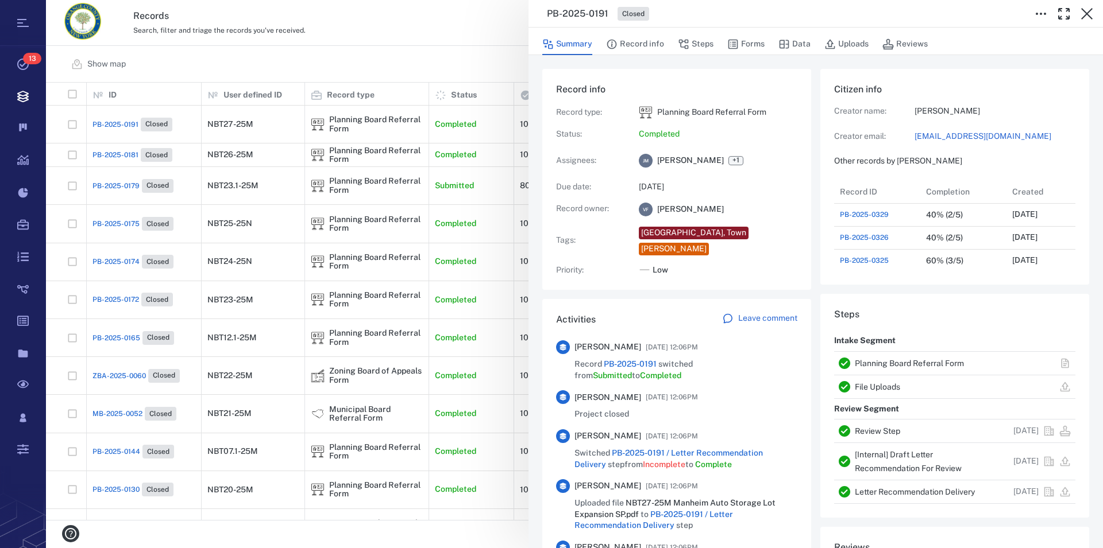
click at [938, 364] on link "Planning Board Referral Form" at bounding box center [908, 363] width 109 height 9
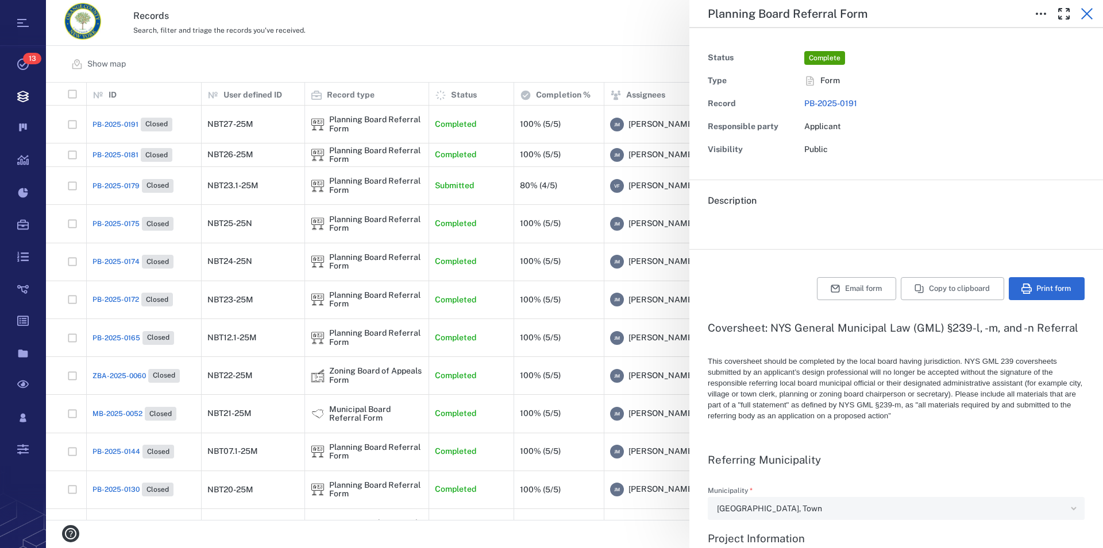
click at [1081, 12] on icon "button" at bounding box center [1087, 14] width 14 height 14
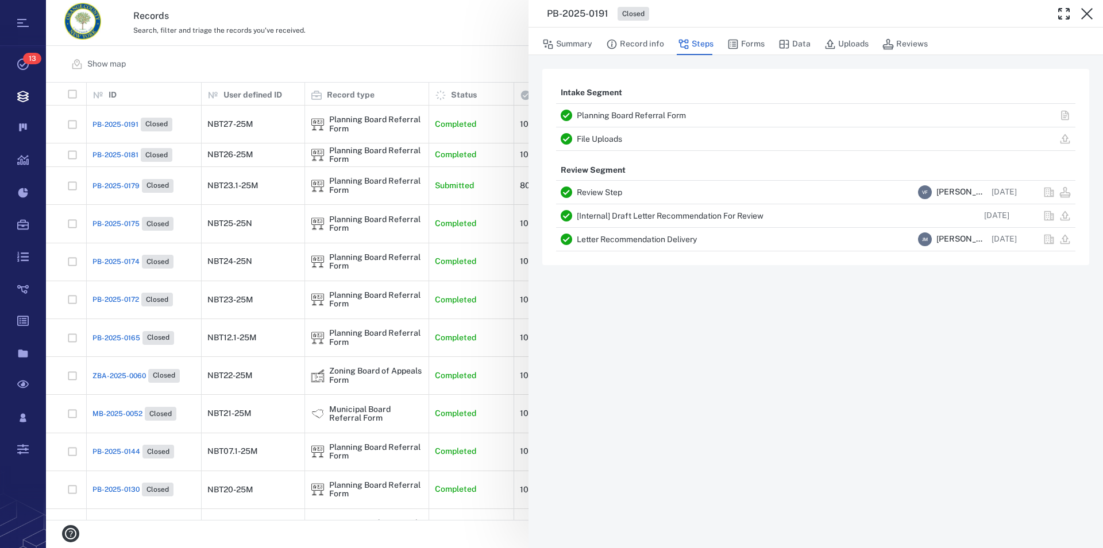
click at [1081, 12] on icon "button" at bounding box center [1087, 14] width 14 height 14
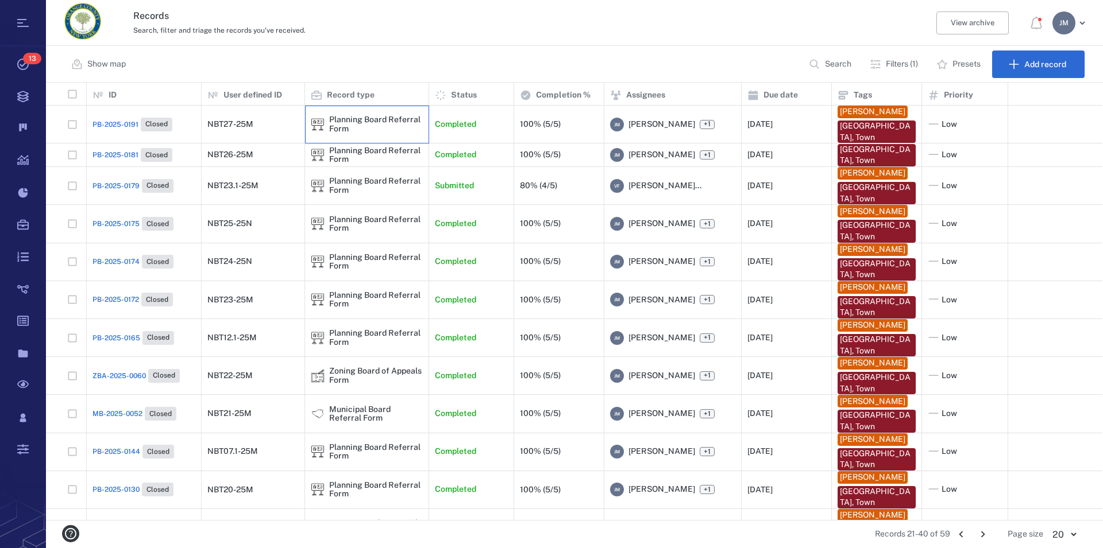
click at [353, 122] on div "Planning Board Referral Form" at bounding box center [376, 124] width 94 height 18
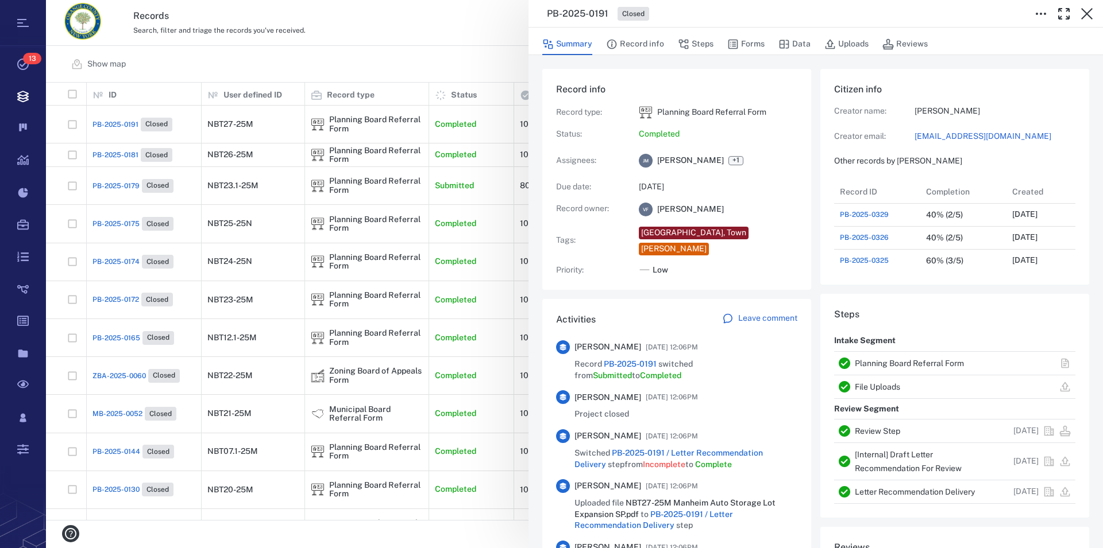
scroll to position [10, 11]
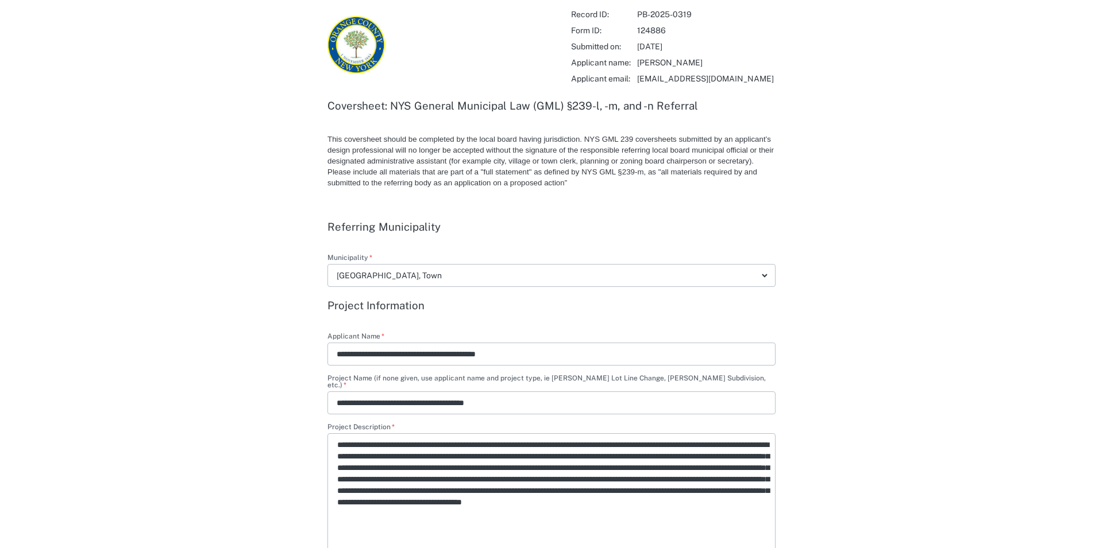
type input "**********"
